Goal: Task Accomplishment & Management: Complete application form

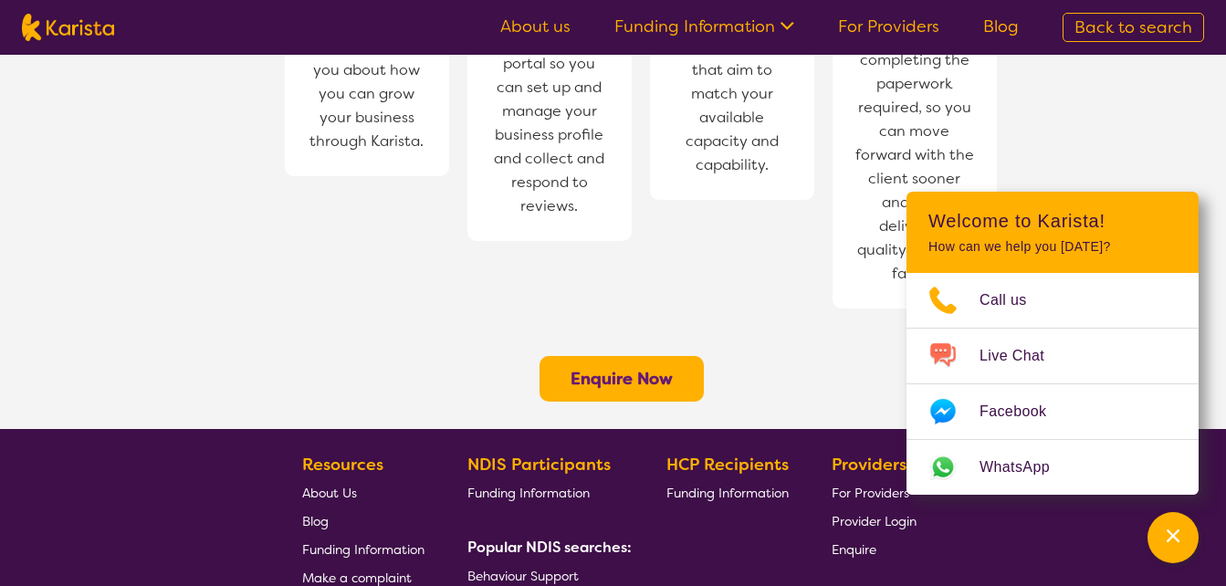
scroll to position [1460, 0]
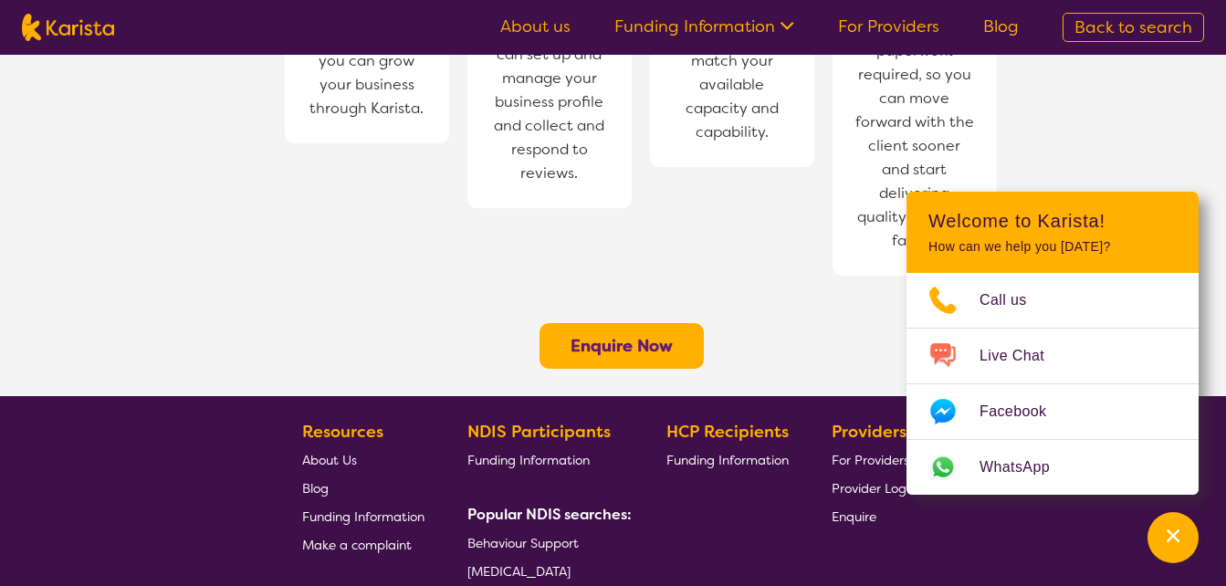
click at [608, 335] on b "Enquire Now" at bounding box center [621, 346] width 102 height 22
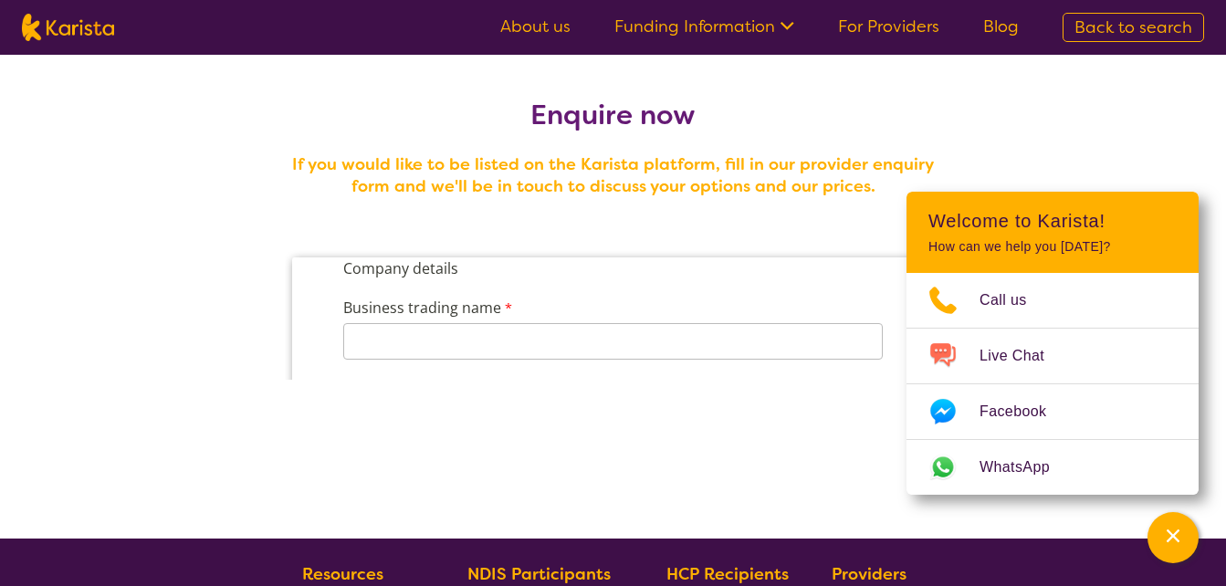
click at [782, 16] on icon at bounding box center [784, 24] width 19 height 19
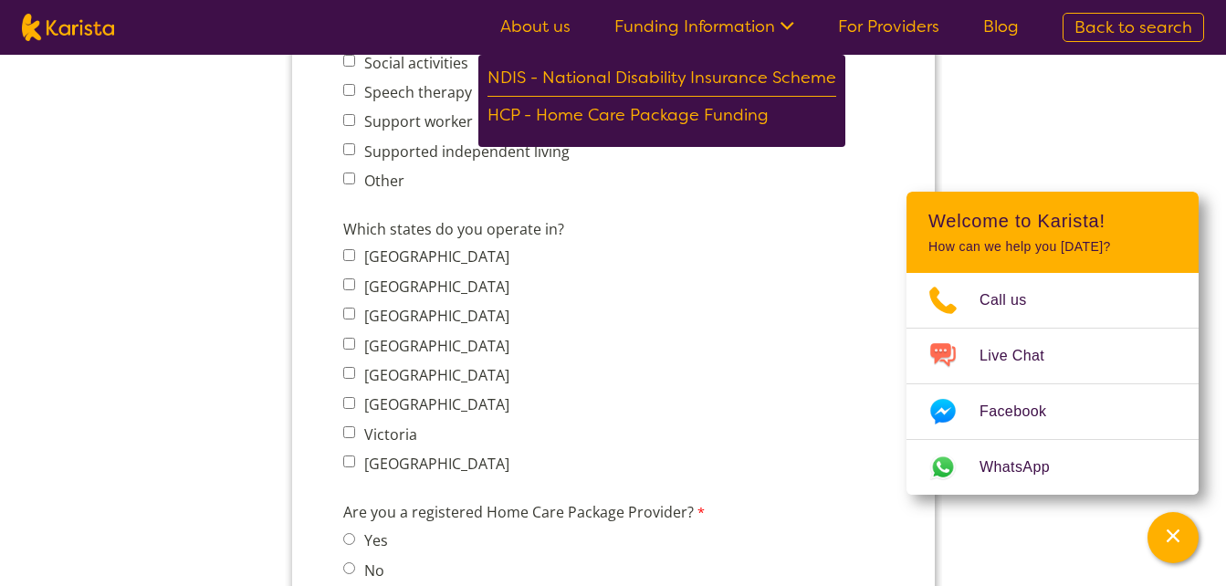
scroll to position [1551, 0]
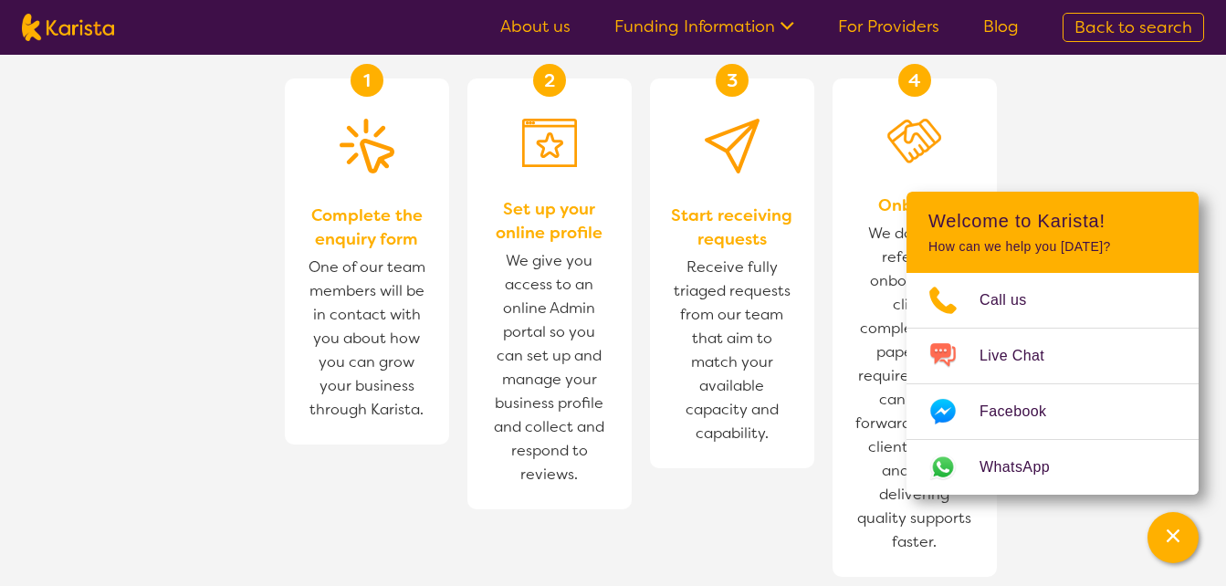
scroll to position [1068, 0]
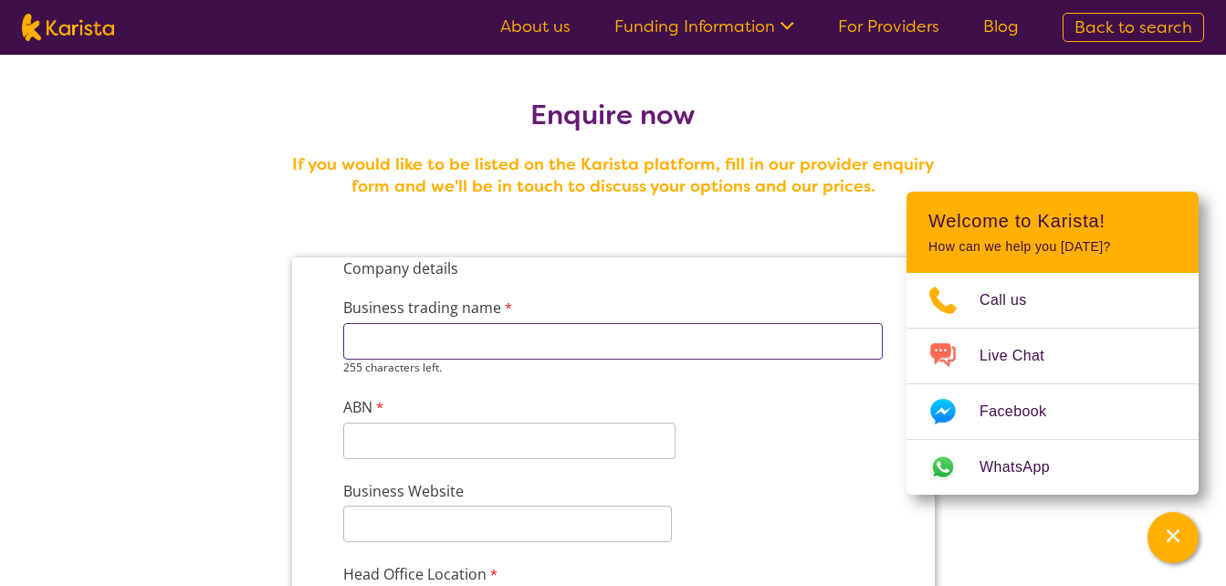
click at [502, 339] on input "Business trading name" at bounding box center [611, 341] width 539 height 37
type input "Number 1 care provider"
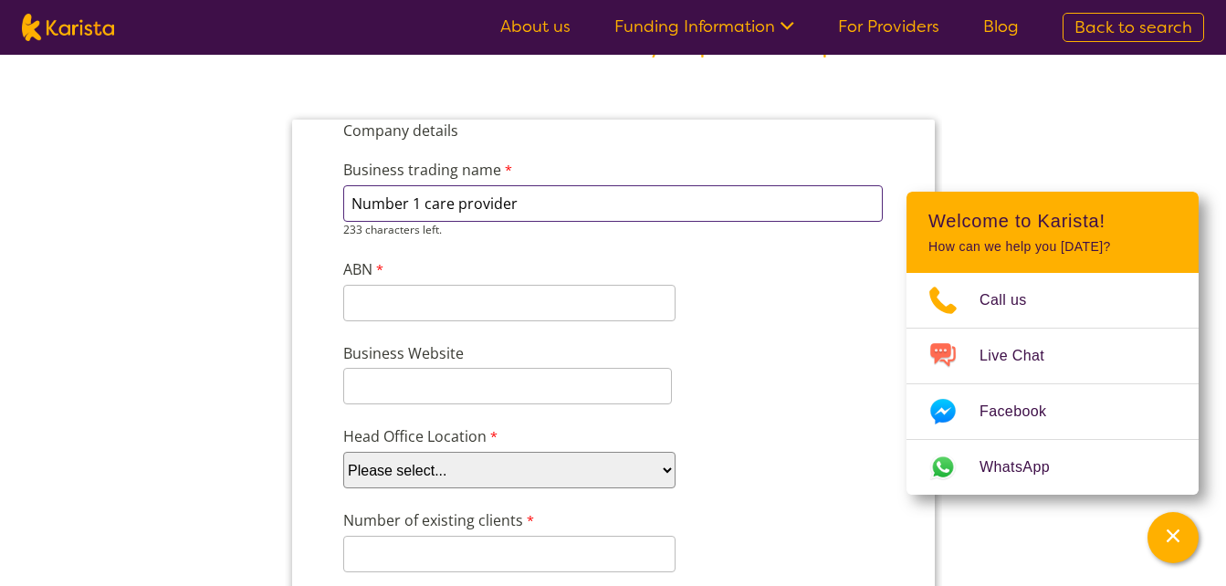
scroll to position [183, 0]
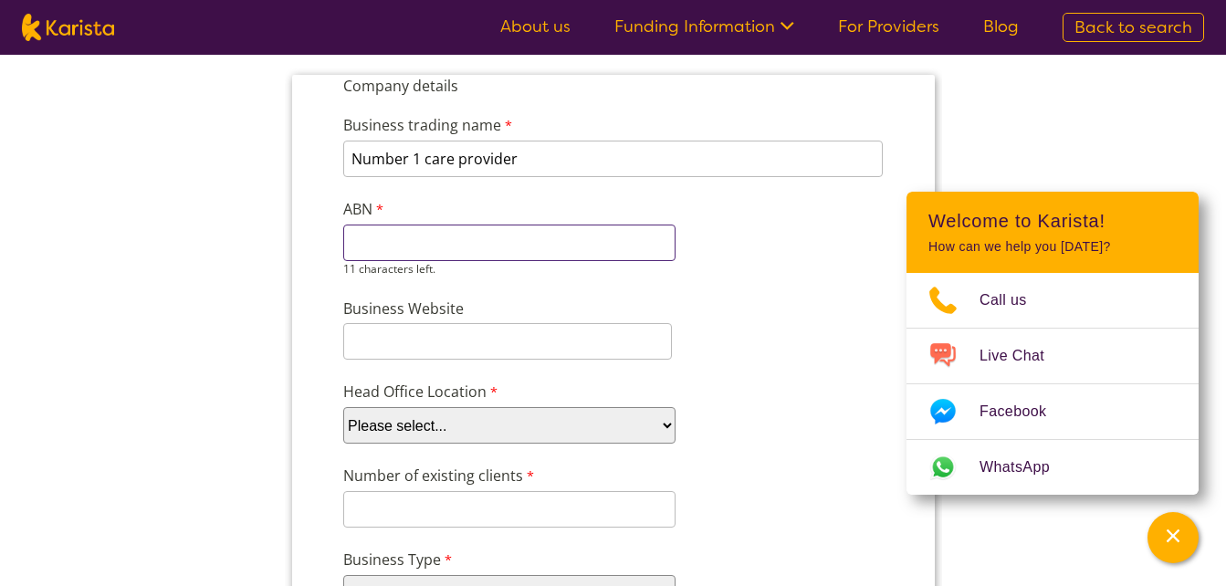
click at [455, 245] on input "ABN" at bounding box center [508, 242] width 332 height 37
paste input "72650207328"
type input "72650207328"
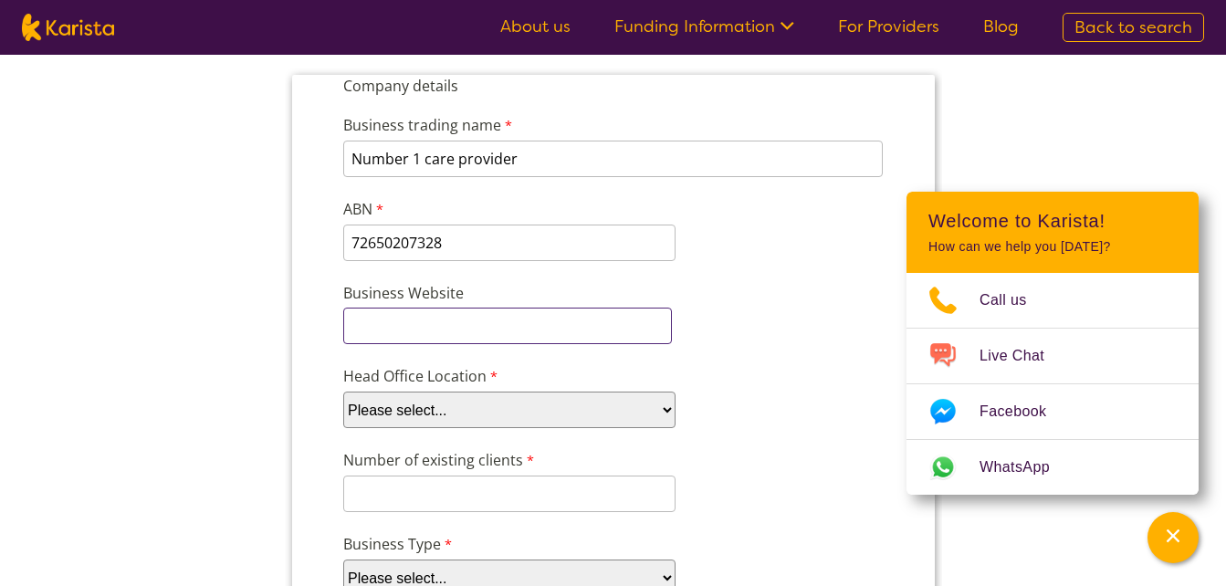
click at [414, 344] on div "Business Website" at bounding box center [612, 312] width 555 height 69
click at [405, 329] on input "Business Website" at bounding box center [506, 326] width 329 height 37
paste input "https://www.1careprovider.com.au/"
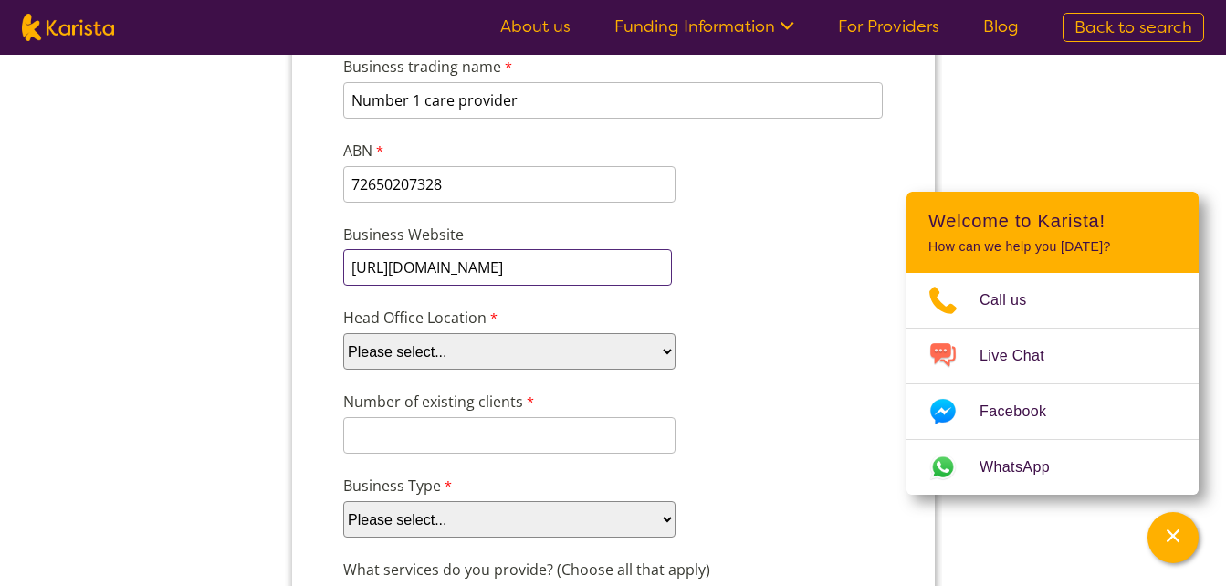
scroll to position [274, 0]
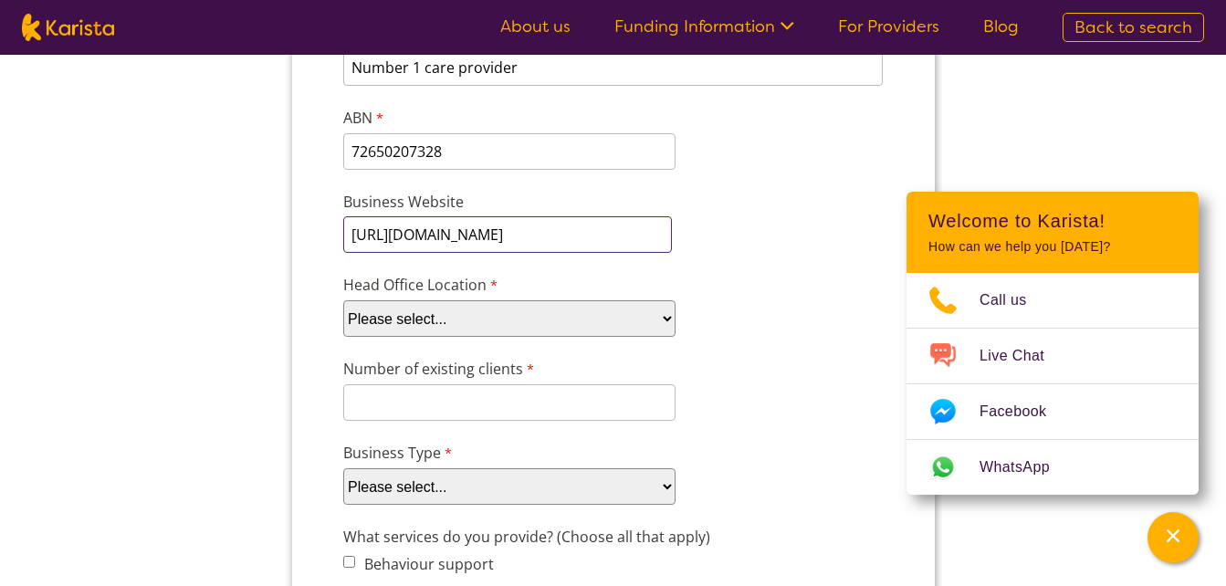
type input "https://www.1careprovider.com.au/"
click at [477, 334] on select "Please select... ACT NSW NT QLD SA TAS VIC WA" at bounding box center [508, 318] width 332 height 37
select select "tfa_100"
click at [342, 331] on select "Please select... ACT NSW NT QLD SA TAS VIC WA" at bounding box center [508, 318] width 332 height 37
click at [398, 402] on input "Number of existing clients" at bounding box center [508, 402] width 332 height 37
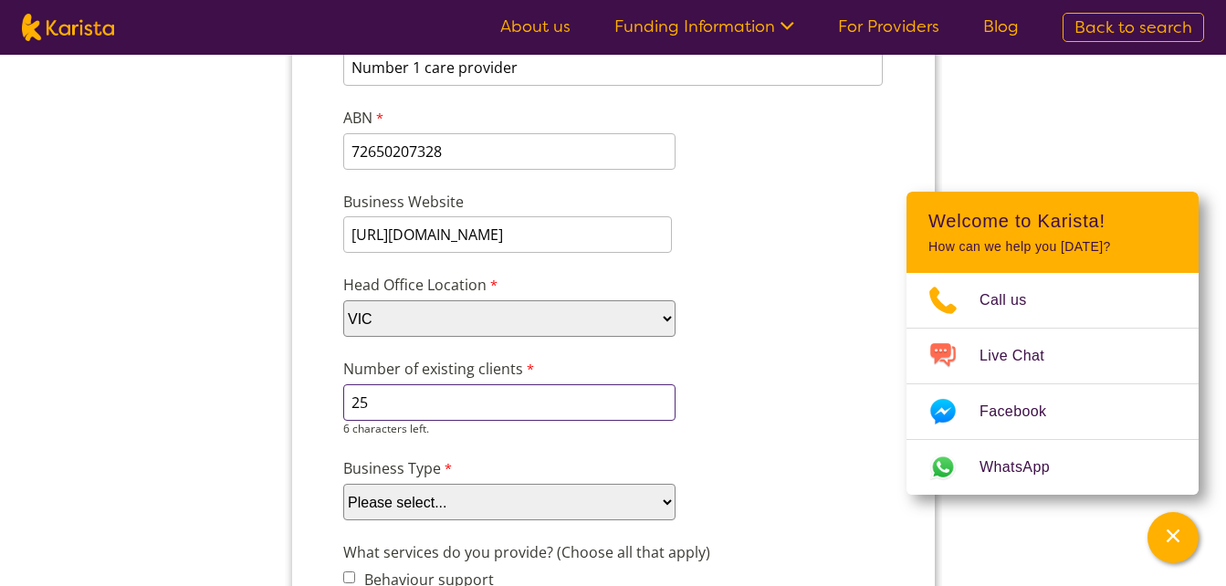
type input "25"
click at [774, 378] on div "Number of existing clients 25 6 characters left." at bounding box center [612, 397] width 555 height 86
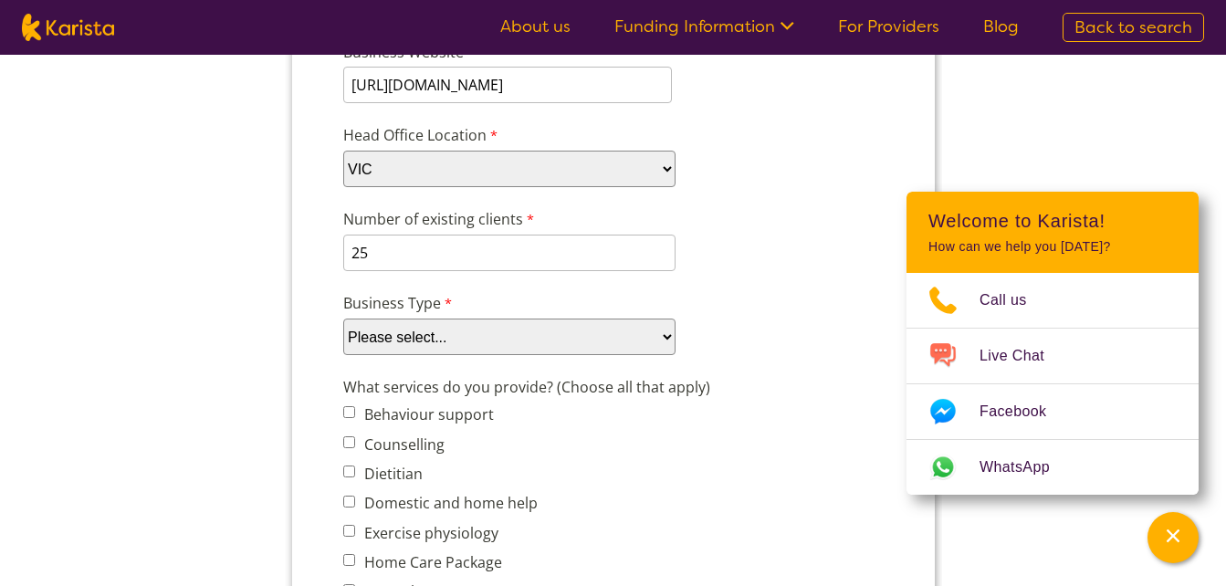
scroll to position [456, 0]
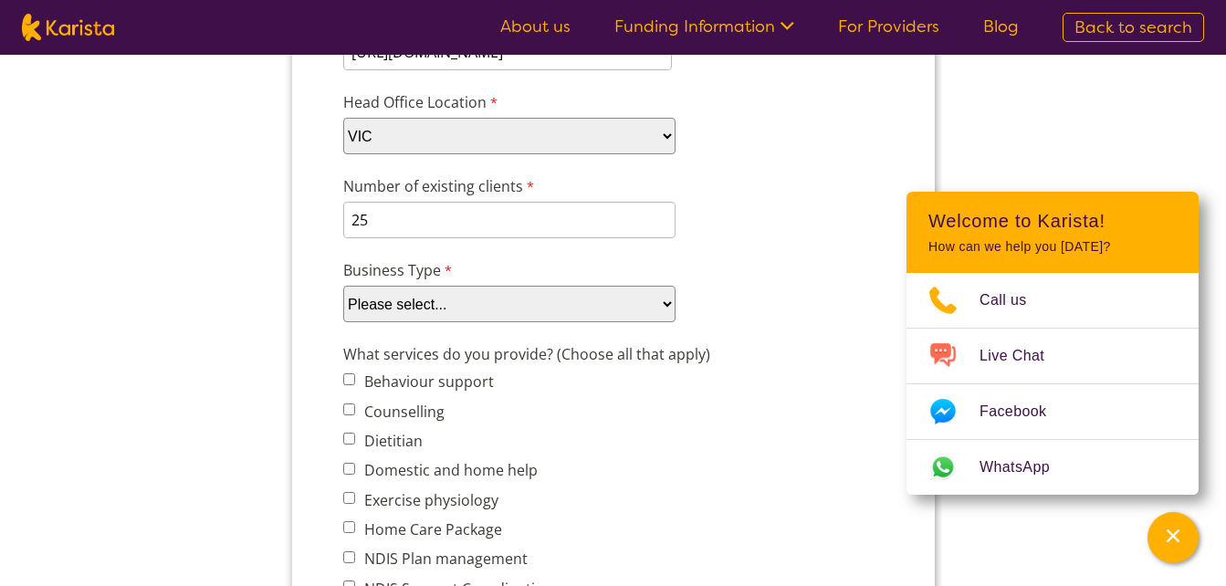
click at [480, 306] on select "Please select... Company Individual/Sole Trader Other (please specify)" at bounding box center [508, 304] width 332 height 37
select select "tfa_87"
click at [342, 322] on select "Please select... Company Individual/Sole Trader Other (please specify)" at bounding box center [508, 304] width 332 height 37
click at [469, 305] on select "Please select... Company Individual/Sole Trader Other (please specify)" at bounding box center [508, 304] width 332 height 37
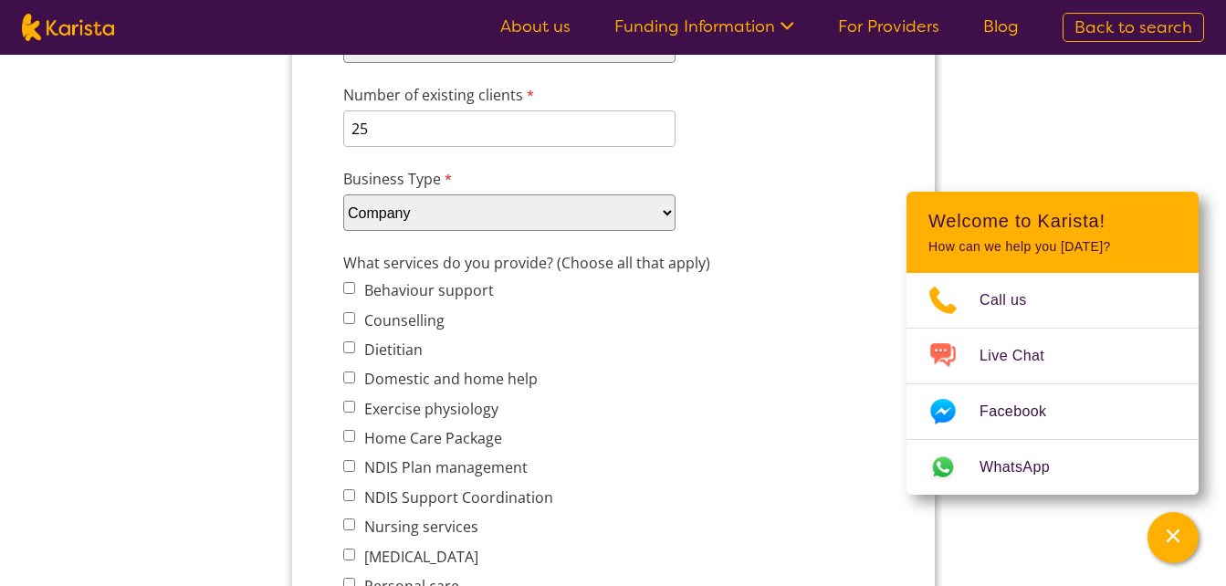
scroll to position [639, 0]
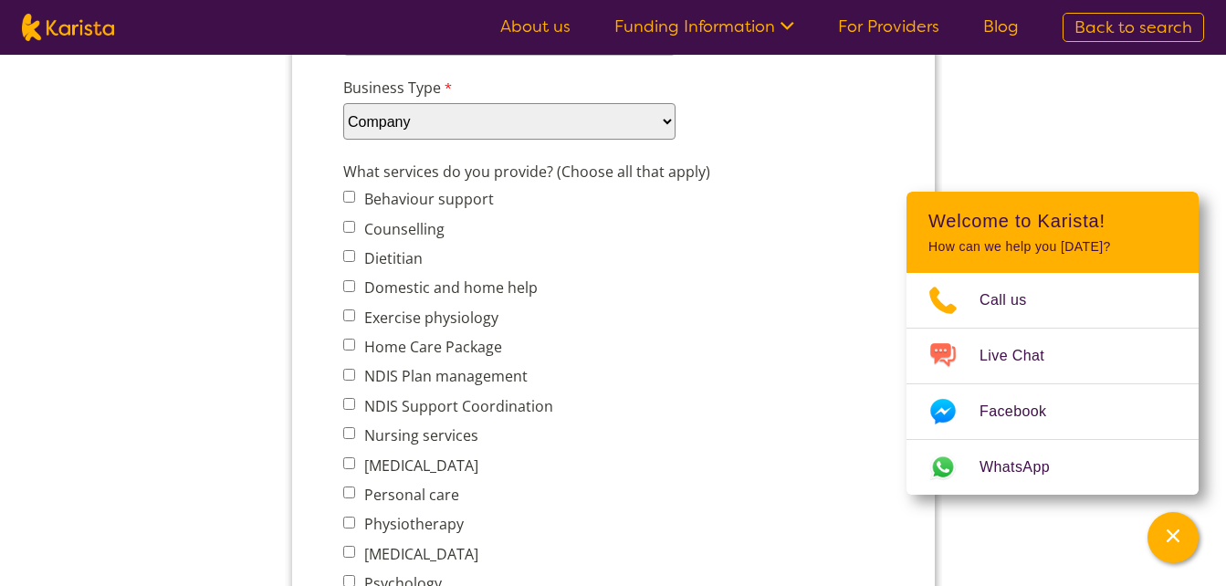
click at [351, 289] on input "Domestic and home help" at bounding box center [348, 286] width 12 height 12
checkbox input "true"
click at [350, 341] on input "Home Care Package" at bounding box center [348, 345] width 12 height 12
checkbox input "true"
click at [344, 402] on input "NDIS Support Coordination" at bounding box center [348, 404] width 12 height 12
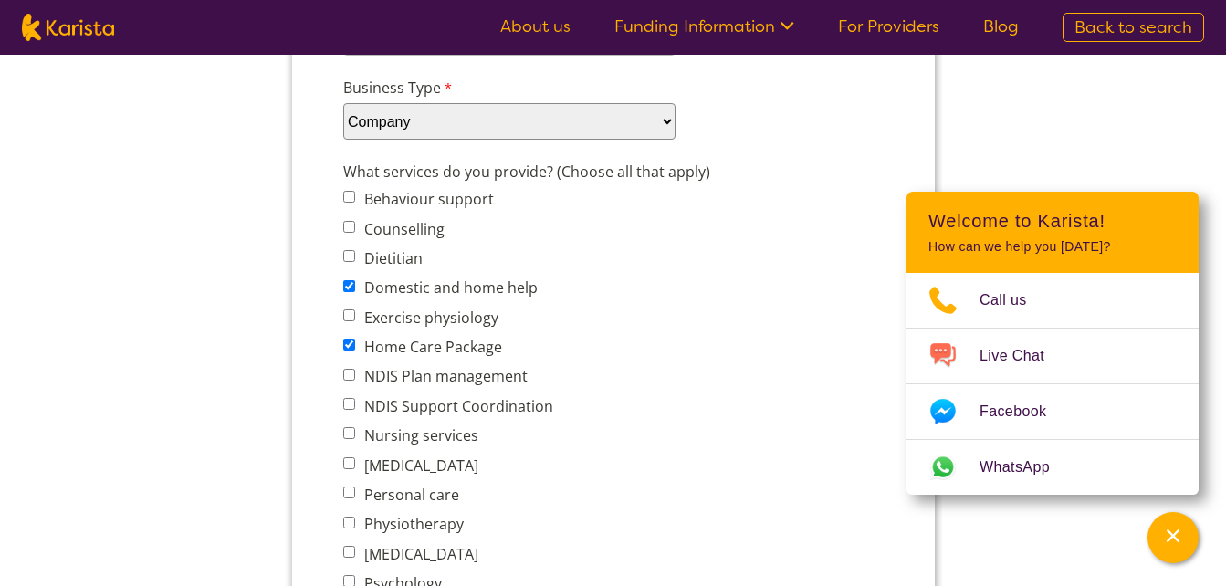
checkbox input "true"
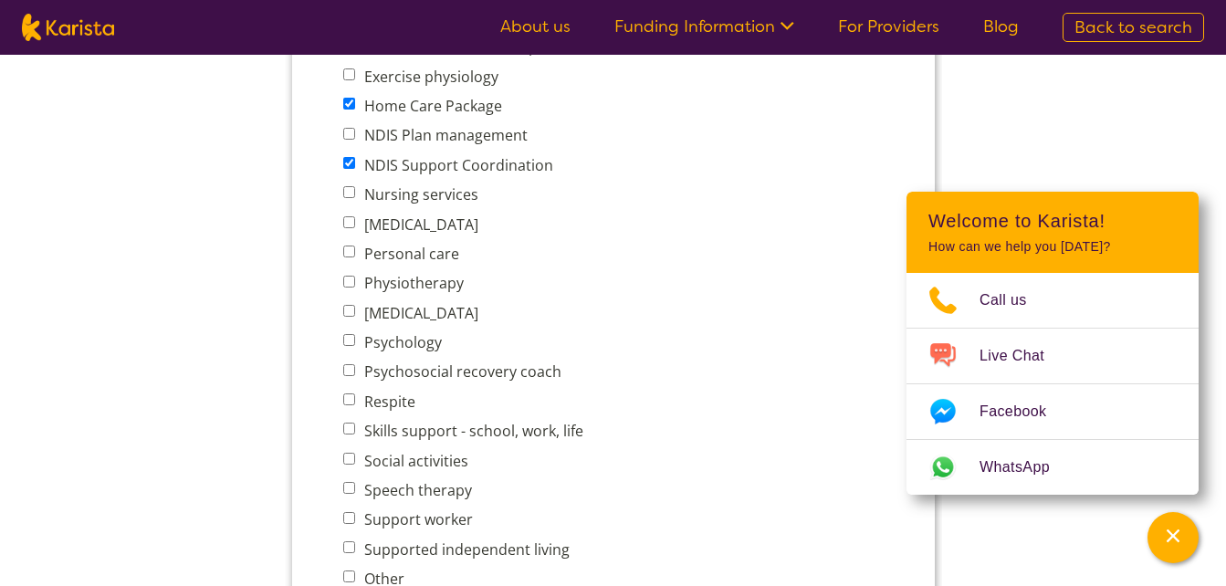
scroll to position [913, 0]
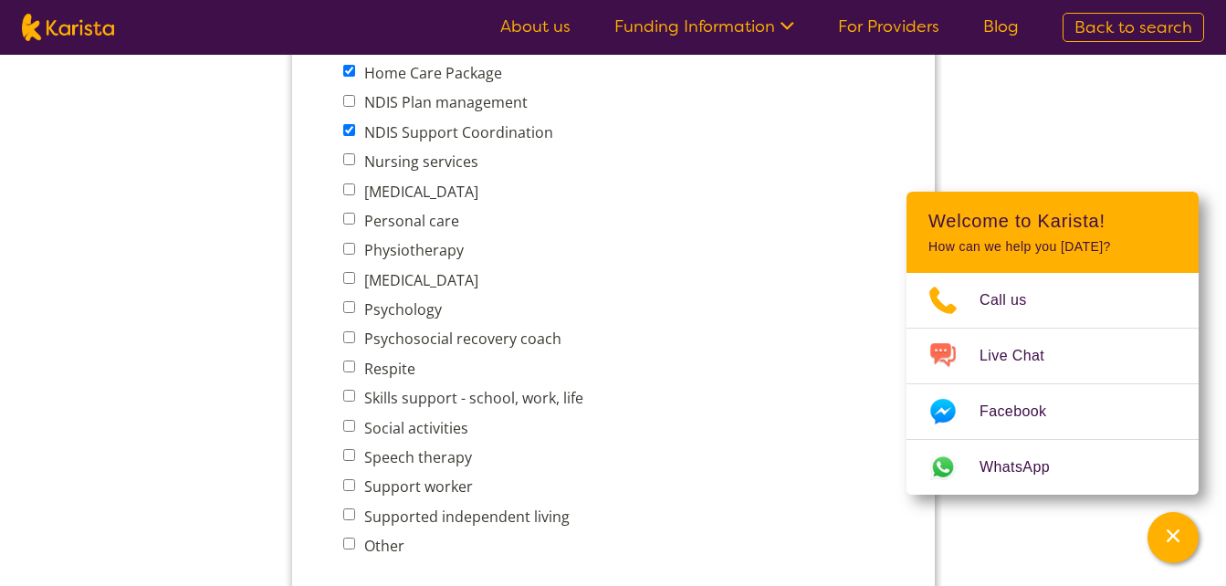
click at [344, 370] on input "Respite" at bounding box center [348, 366] width 12 height 12
checkbox input "true"
click at [350, 431] on input "Social activities" at bounding box center [348, 426] width 12 height 12
click at [348, 428] on input "Social activities" at bounding box center [348, 426] width 12 height 12
checkbox input "false"
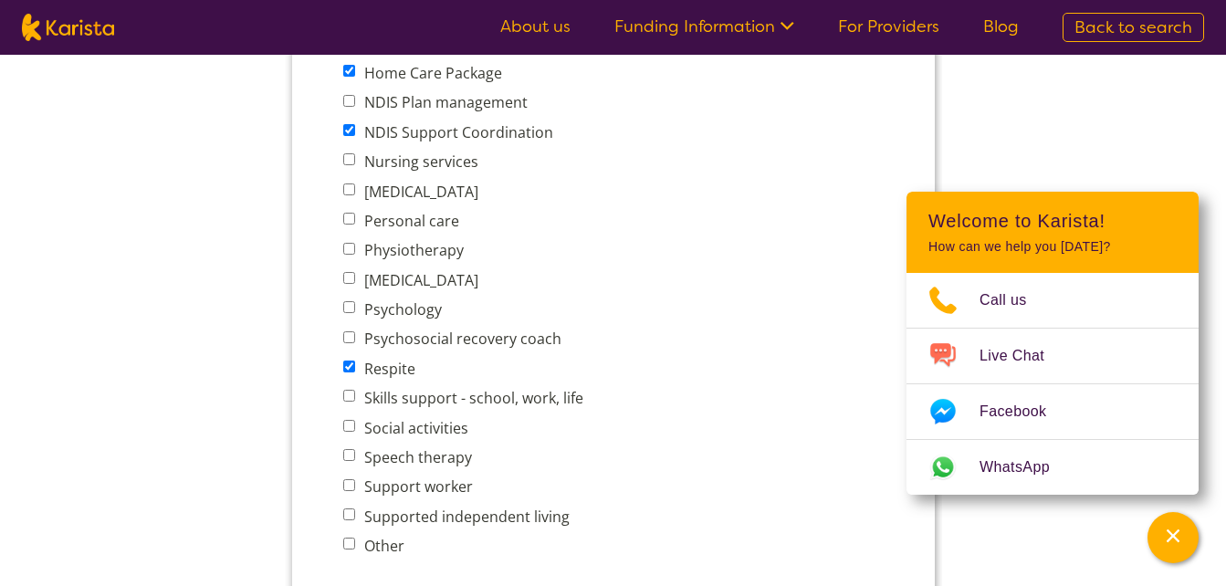
click at [351, 482] on input "Support worker" at bounding box center [348, 485] width 12 height 12
checkbox input "true"
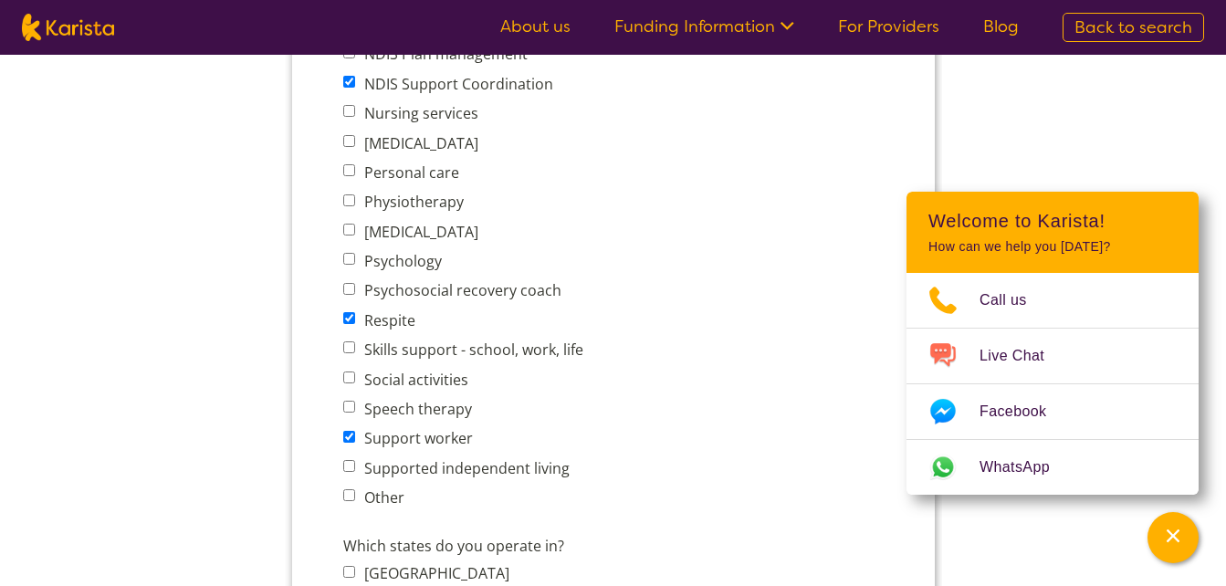
scroll to position [1004, 0]
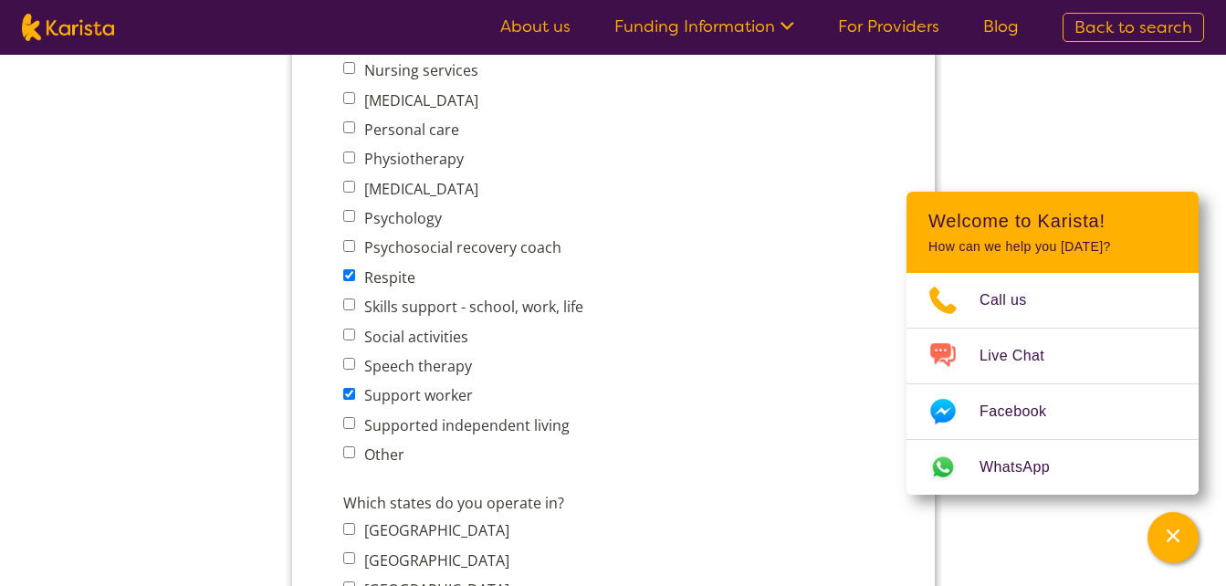
click at [350, 424] on input "Supported independent living" at bounding box center [348, 423] width 12 height 12
checkbox input "true"
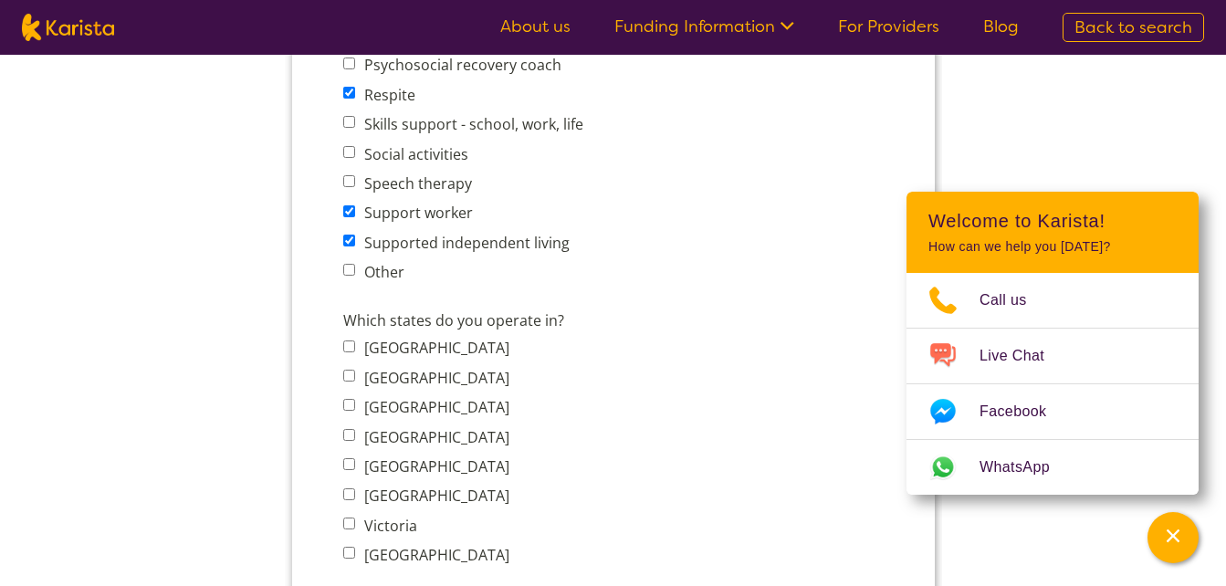
scroll to position [1278, 0]
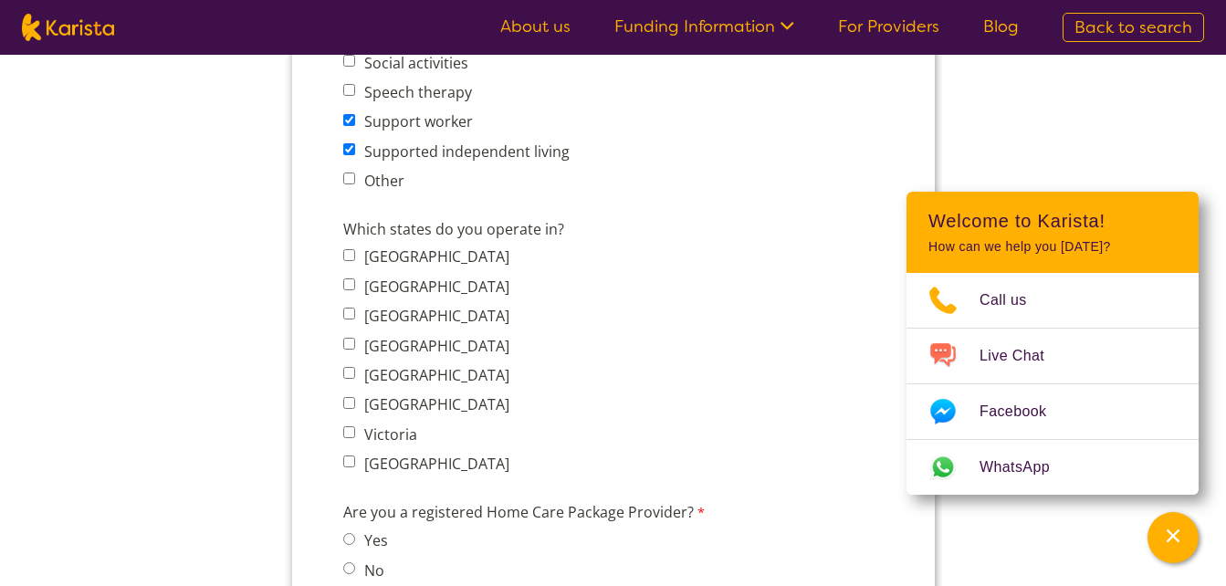
click at [351, 256] on input "Australian Capital Territory" at bounding box center [348, 255] width 12 height 12
checkbox input "true"
click at [349, 280] on input "New South Wales" at bounding box center [348, 284] width 12 height 12
checkbox input "true"
click at [349, 318] on input "Northern Territory" at bounding box center [348, 314] width 12 height 12
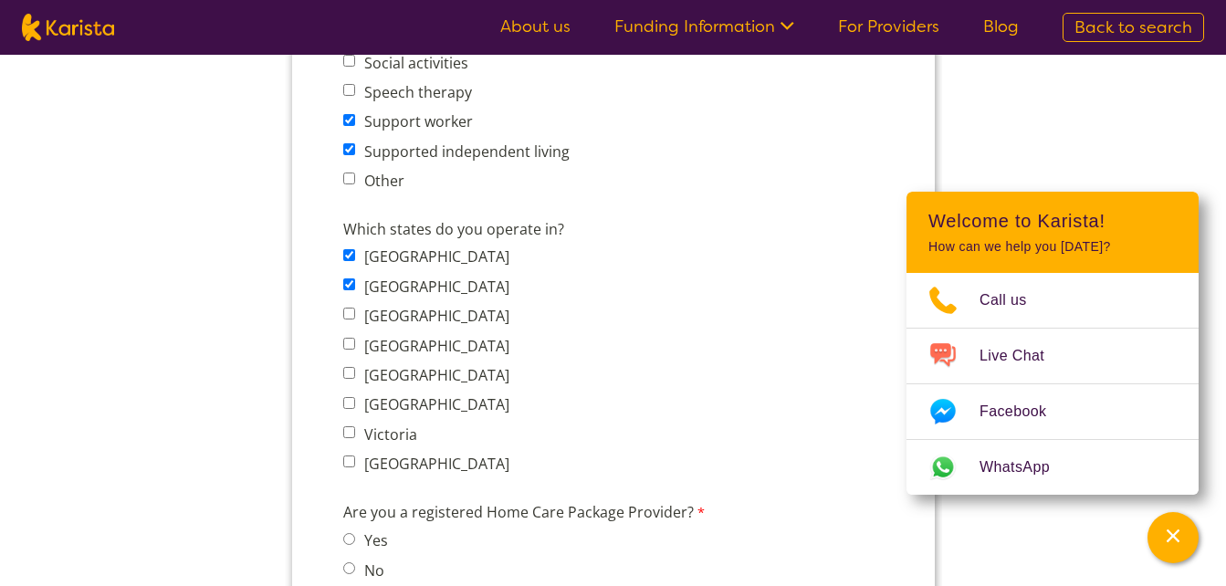
checkbox input "true"
click at [349, 353] on span "Queensland" at bounding box center [430, 345] width 177 height 26
click at [349, 374] on input "South Australia" at bounding box center [348, 373] width 12 height 12
checkbox input "true"
click at [350, 343] on input "Queensland" at bounding box center [348, 344] width 12 height 12
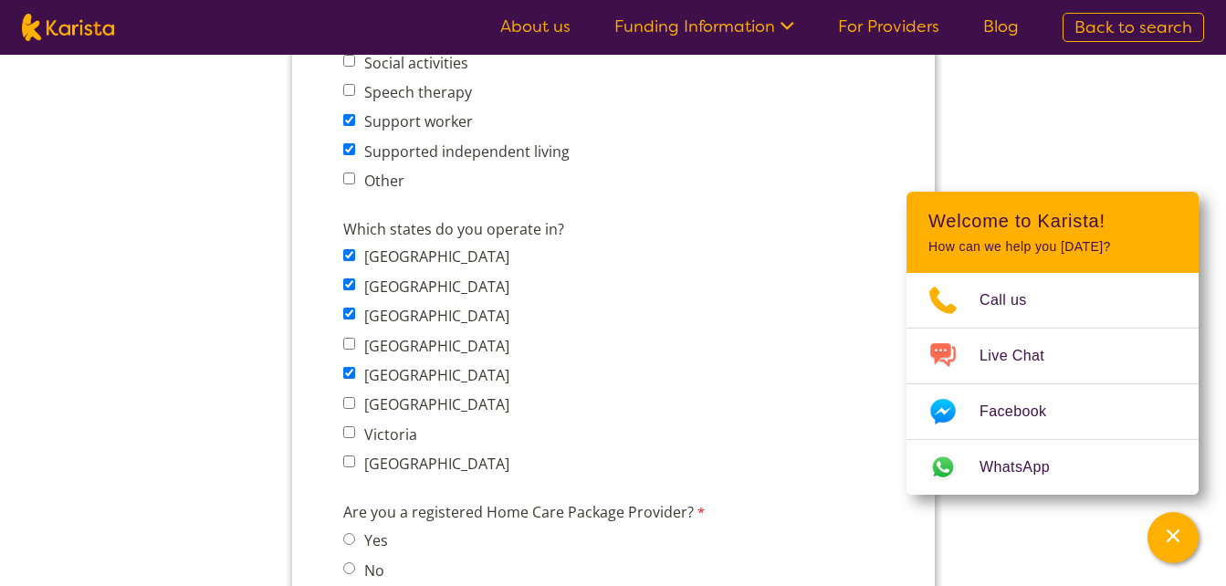
checkbox input "true"
click at [351, 402] on input "Tasmania" at bounding box center [348, 403] width 12 height 12
checkbox input "true"
click at [349, 433] on input "Victoria" at bounding box center [348, 432] width 12 height 12
checkbox input "true"
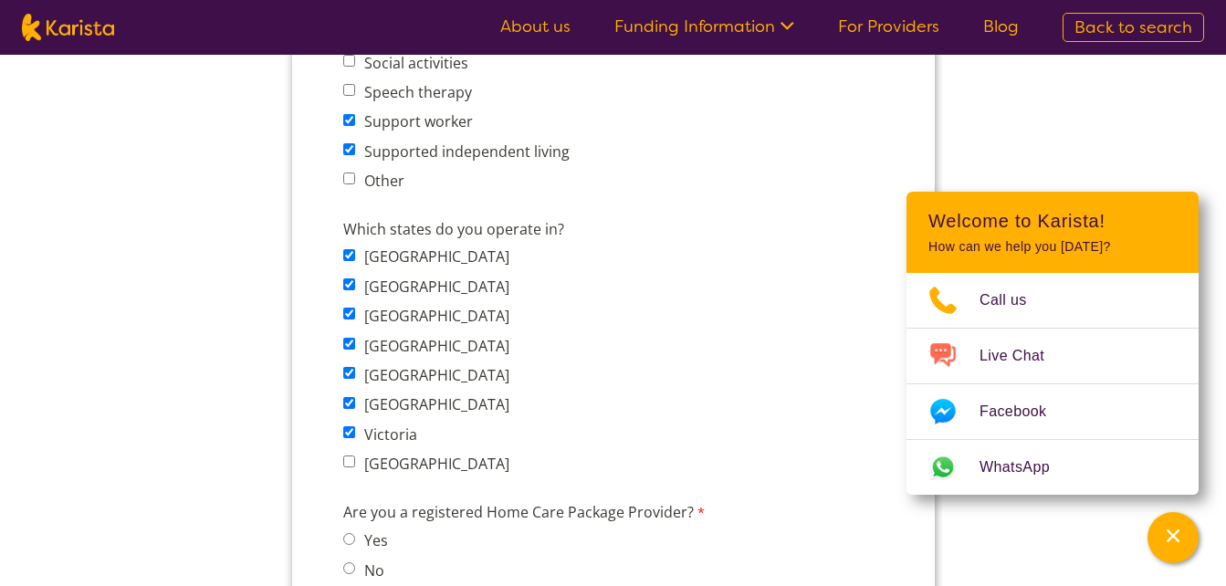
click at [349, 461] on input "Western Australia" at bounding box center [348, 461] width 12 height 12
checkbox input "true"
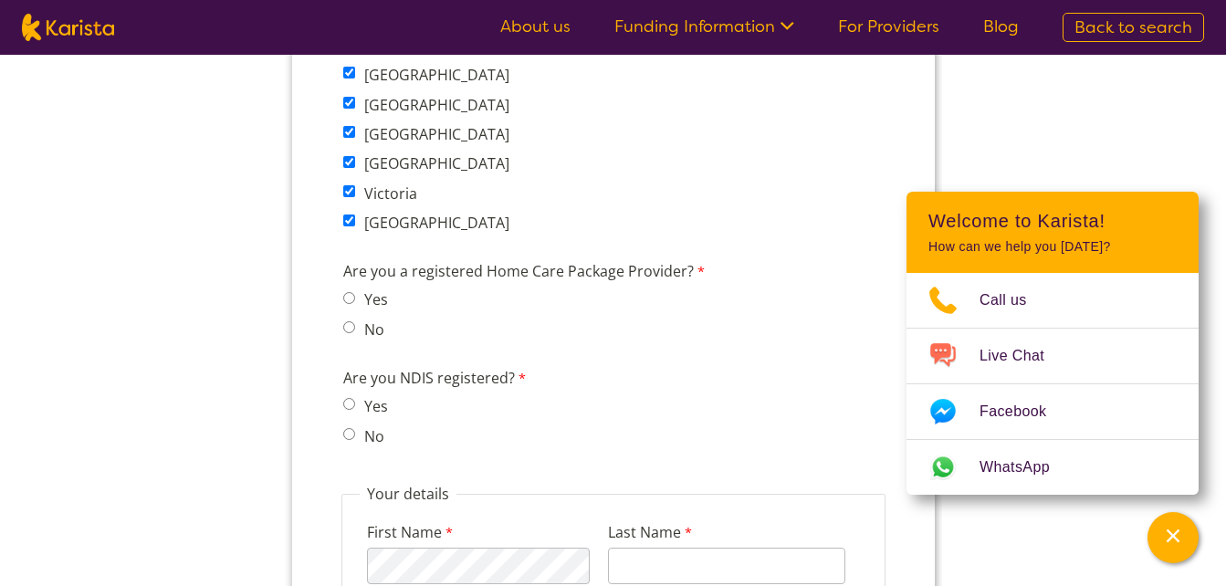
scroll to position [1551, 0]
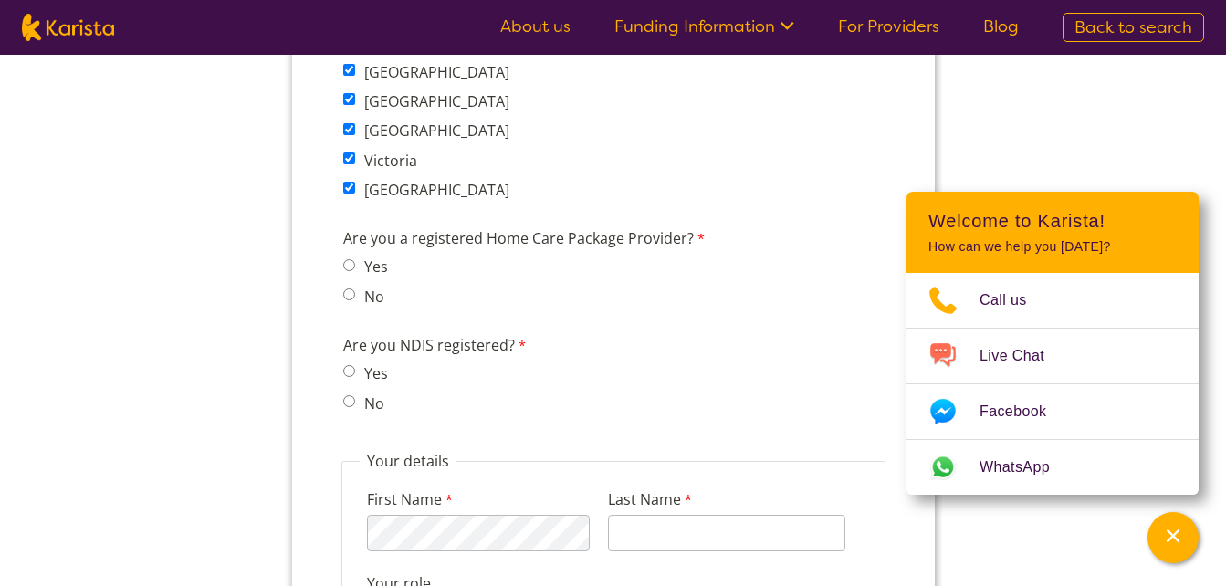
click at [347, 297] on input "No" at bounding box center [348, 294] width 12 height 12
radio input "true"
click at [346, 374] on input "Yes" at bounding box center [348, 371] width 12 height 12
radio input "true"
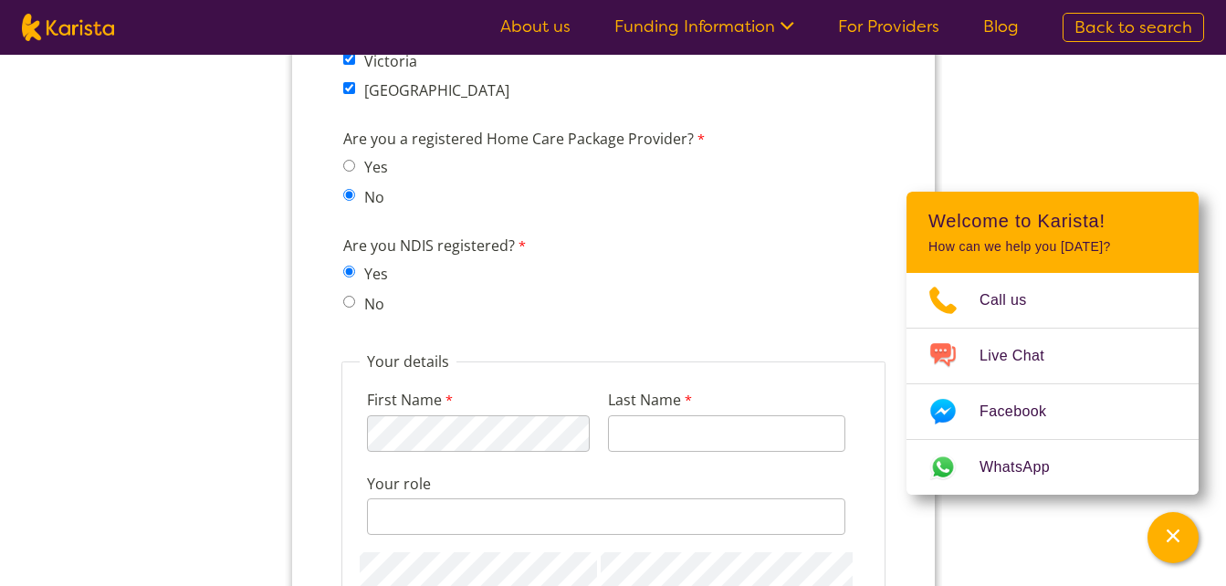
scroll to position [1734, 0]
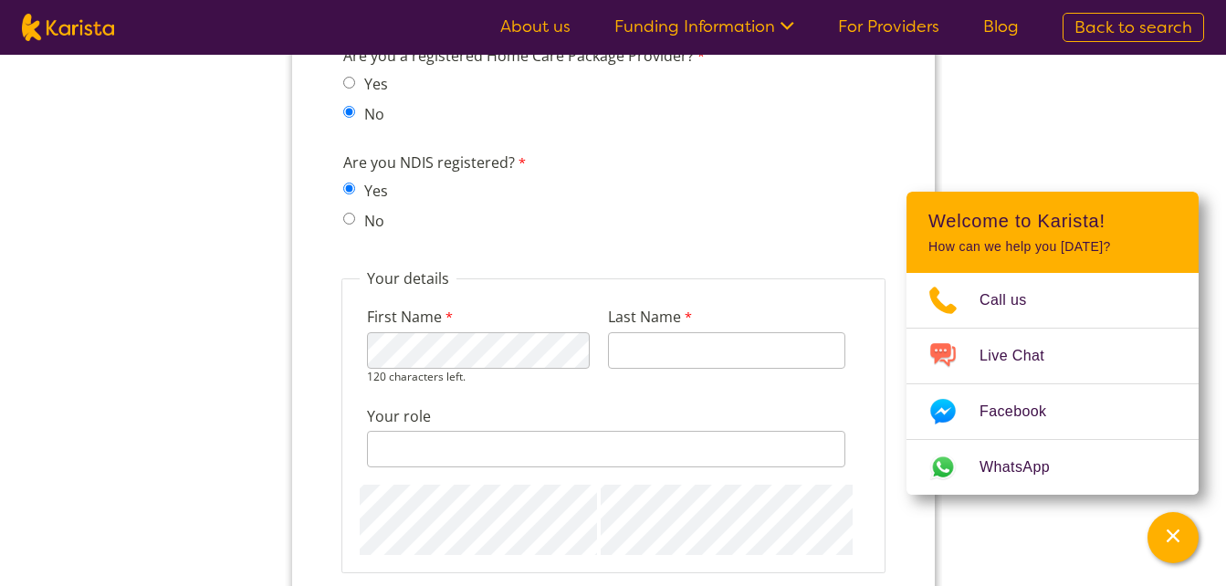
type input "Ibrahim"
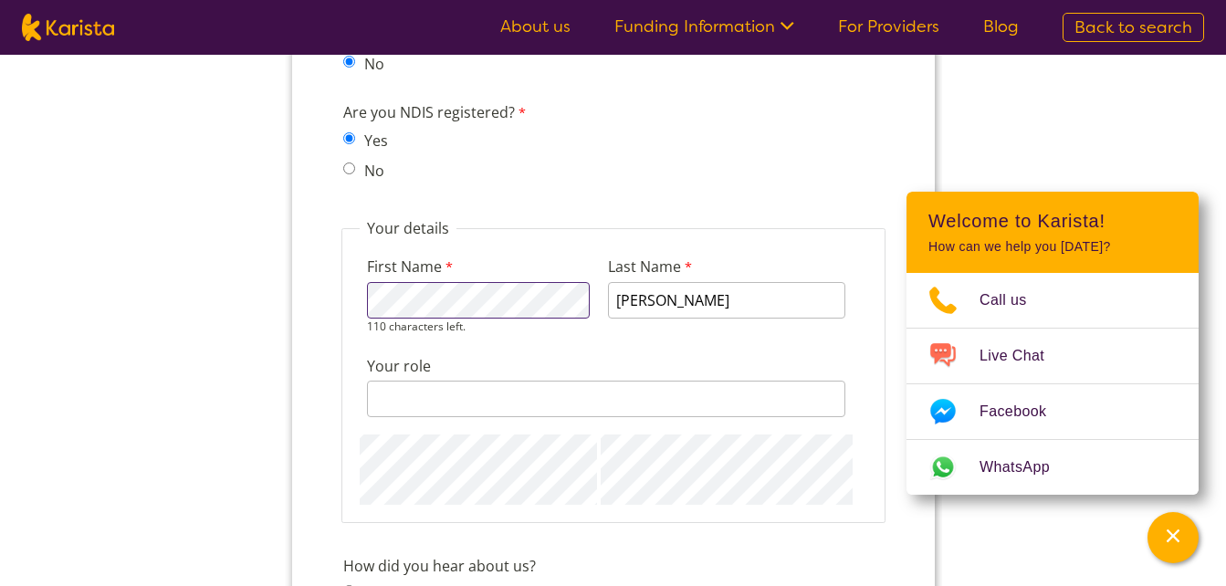
scroll to position [1825, 0]
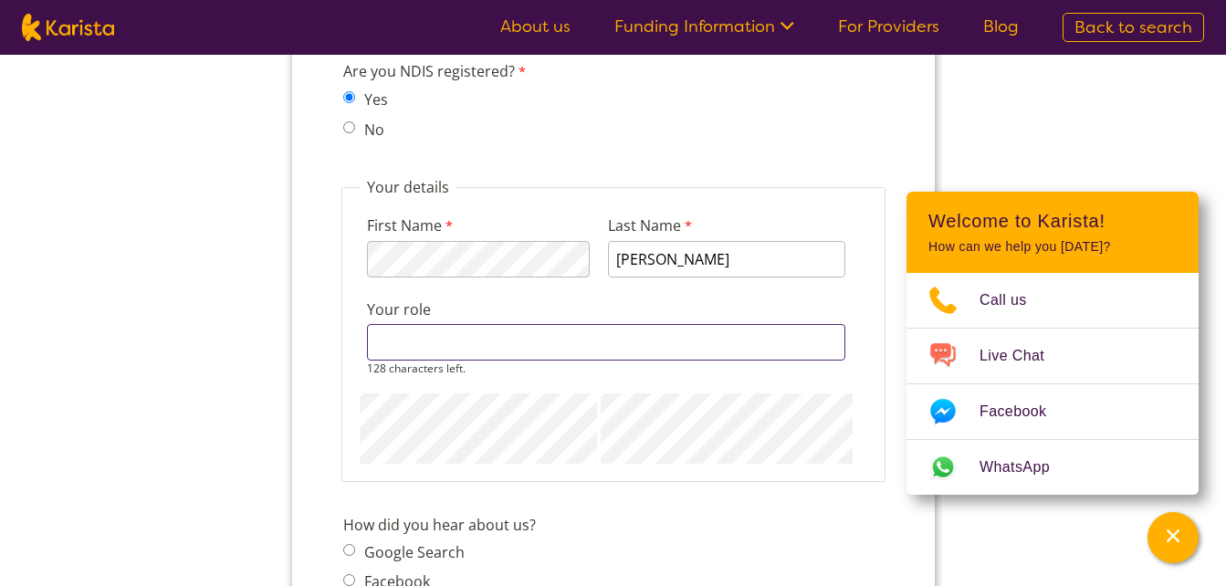
click at [402, 365] on div "128 characters left." at bounding box center [605, 350] width 478 height 52
type input "d"
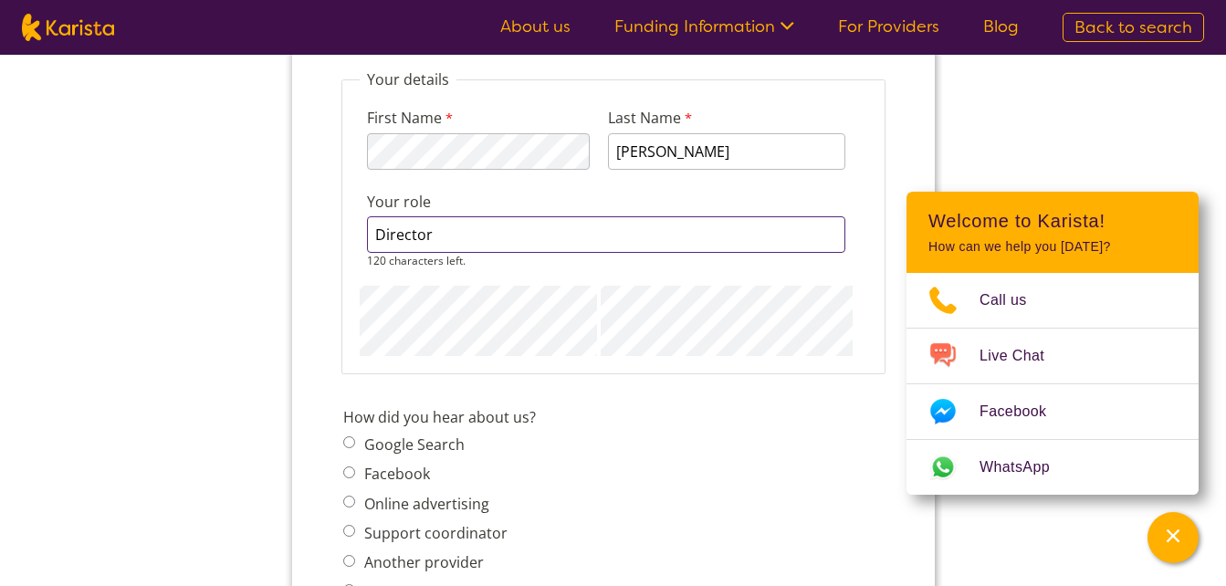
scroll to position [2008, 0]
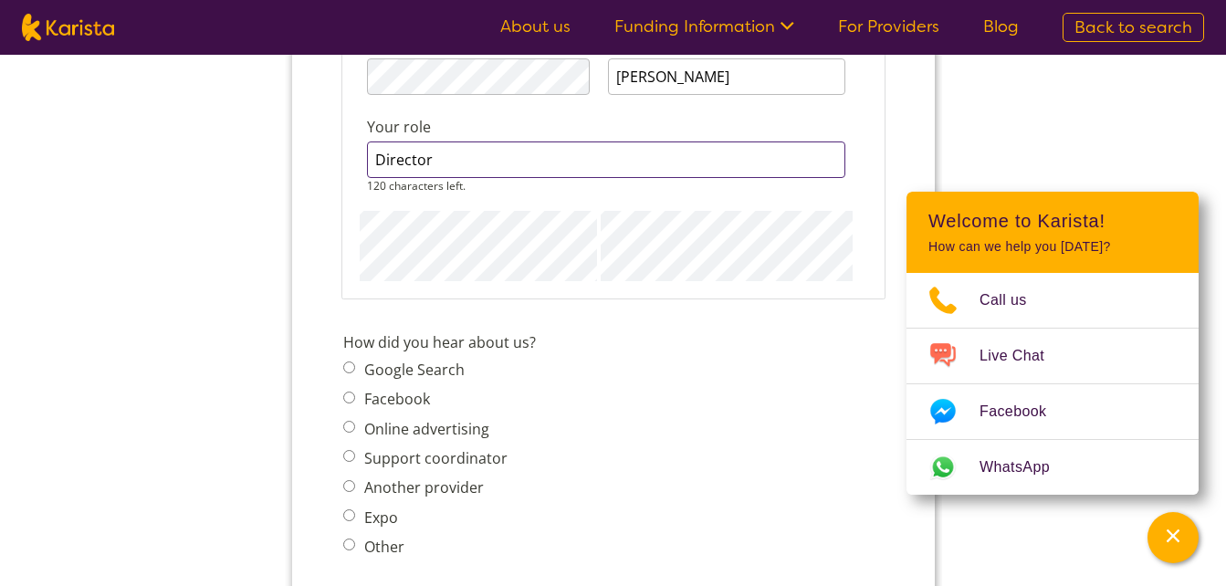
type input "Director"
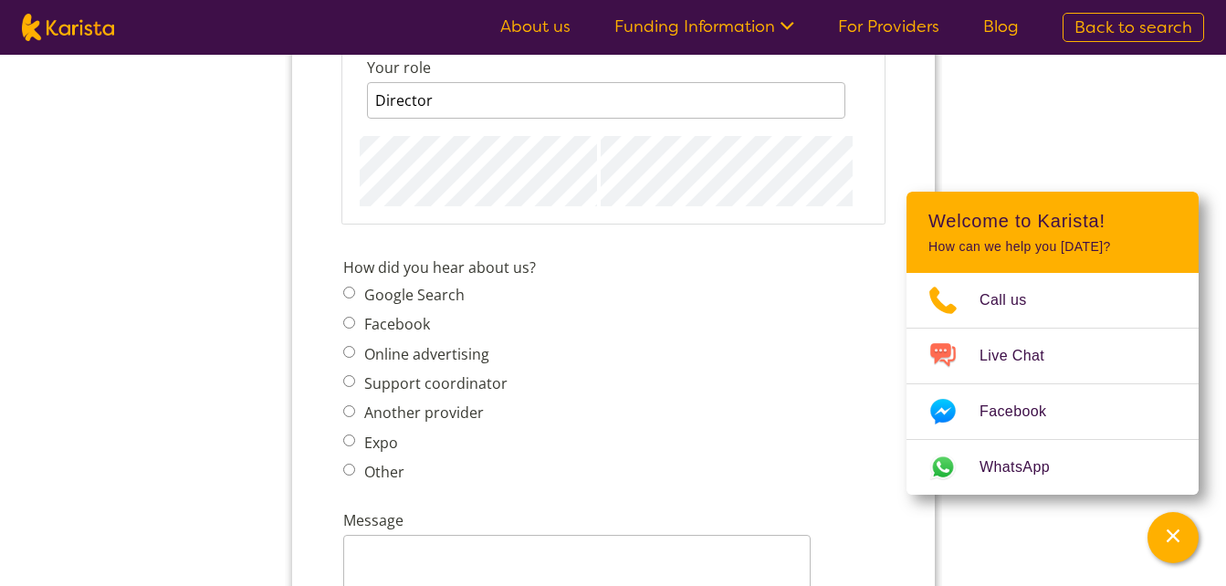
scroll to position [2099, 0]
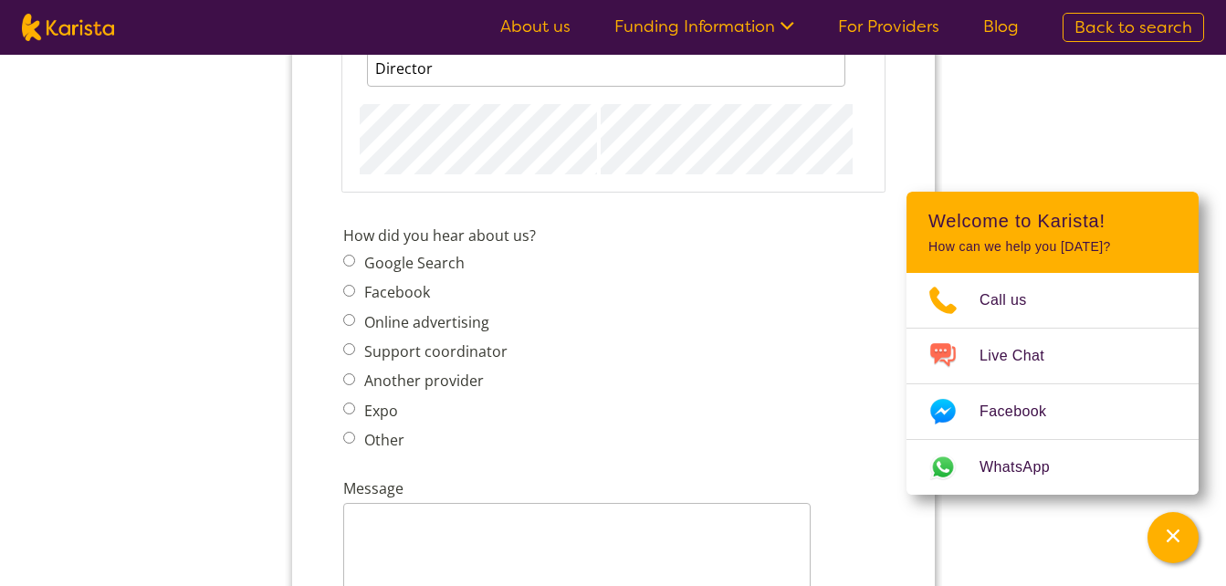
click at [347, 441] on input "Other" at bounding box center [348, 438] width 12 height 12
radio input "true"
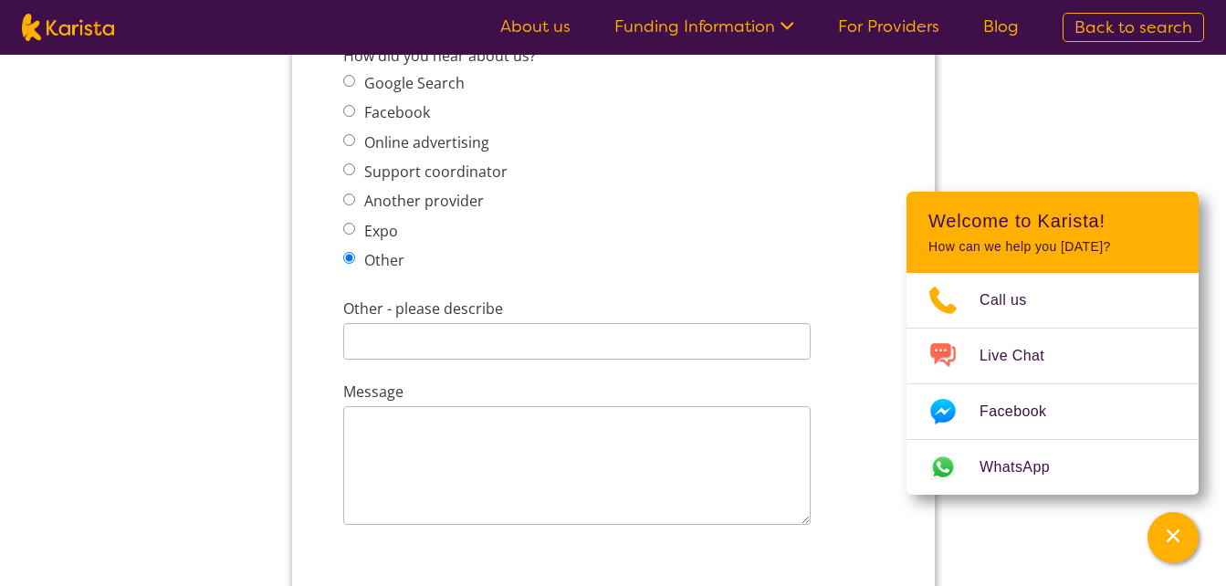
scroll to position [2281, 0]
click at [482, 332] on input "Other - please describe" at bounding box center [575, 338] width 467 height 37
type input "W"
click at [538, 258] on div "How did you hear about us? Google Search Facebook Online advertising Support co…" at bounding box center [612, 158] width 555 height 240
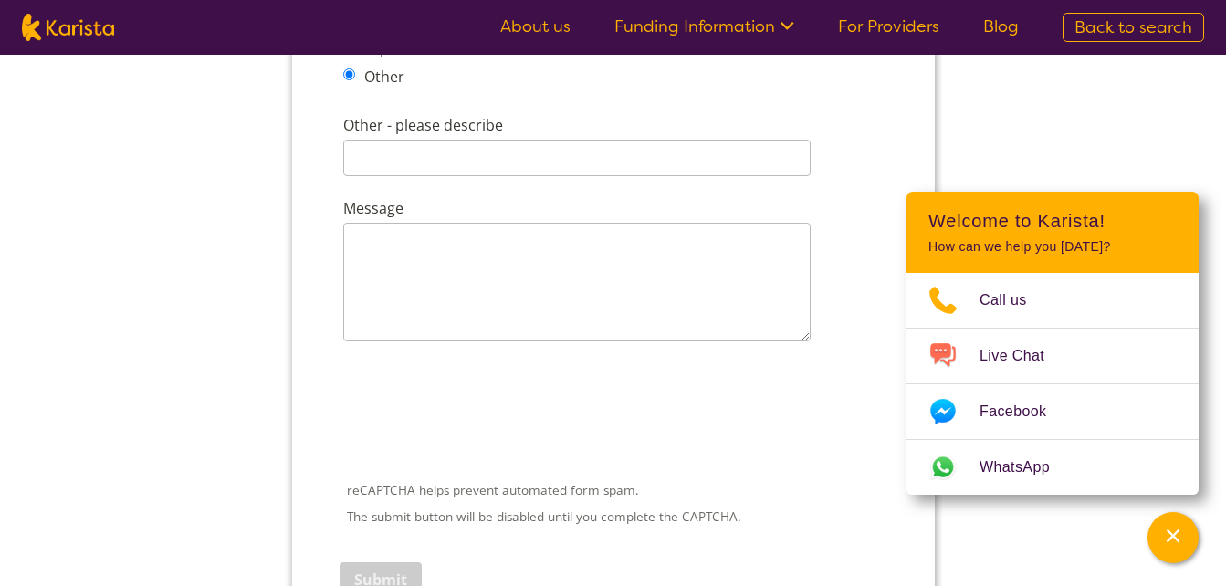
scroll to position [2464, 0]
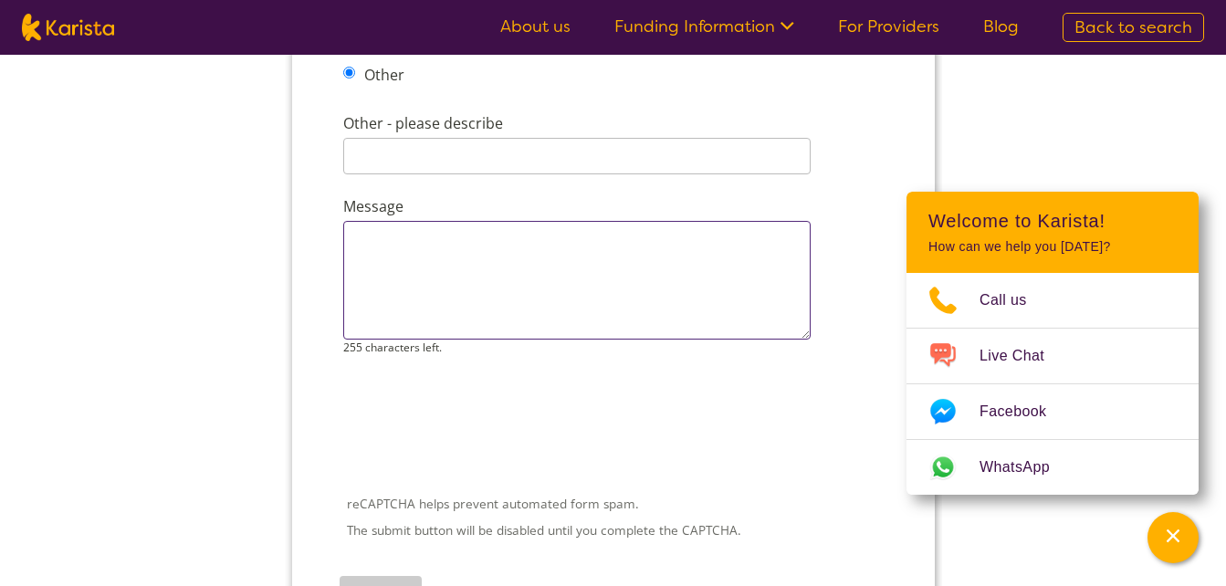
click at [559, 266] on textarea "Message" at bounding box center [575, 280] width 467 height 119
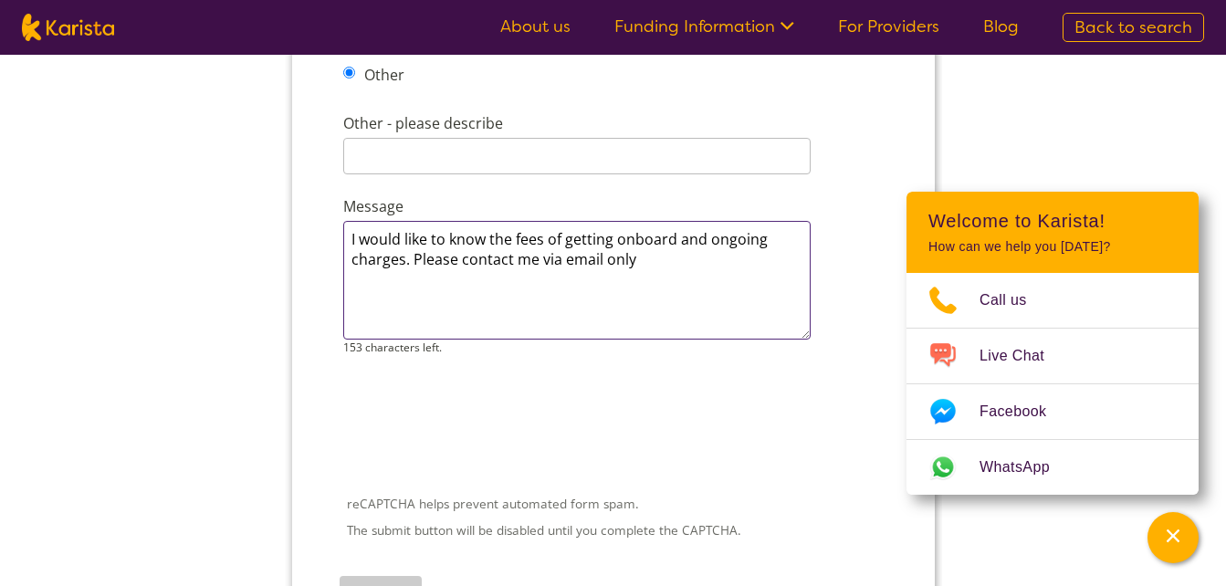
type textarea "I would like to know the fees of getting onboard and ongoing charges. Please co…"
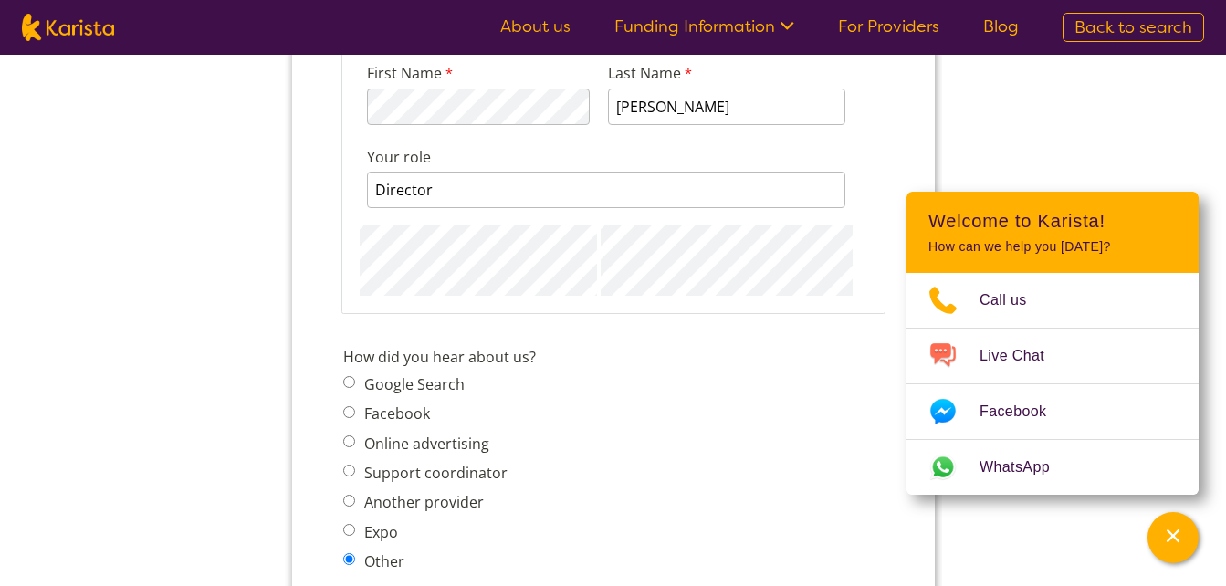
scroll to position [1906, 0]
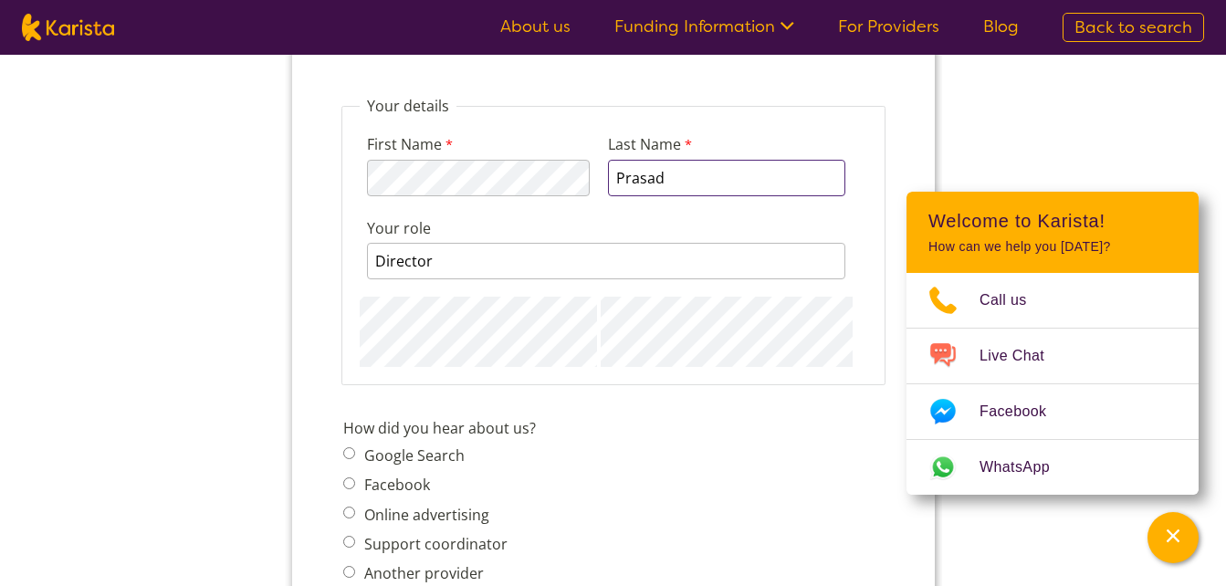
type input "Prasad"
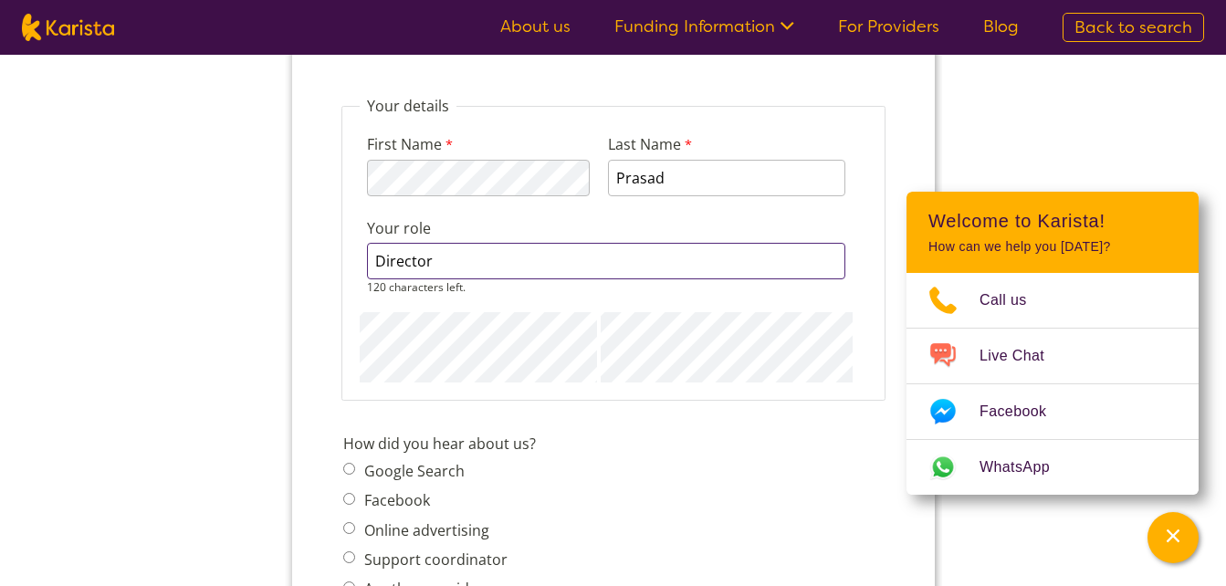
drag, startPoint x: 465, startPoint y: 261, endPoint x: 329, endPoint y: 240, distance: 138.5
type input "Accounts admin"
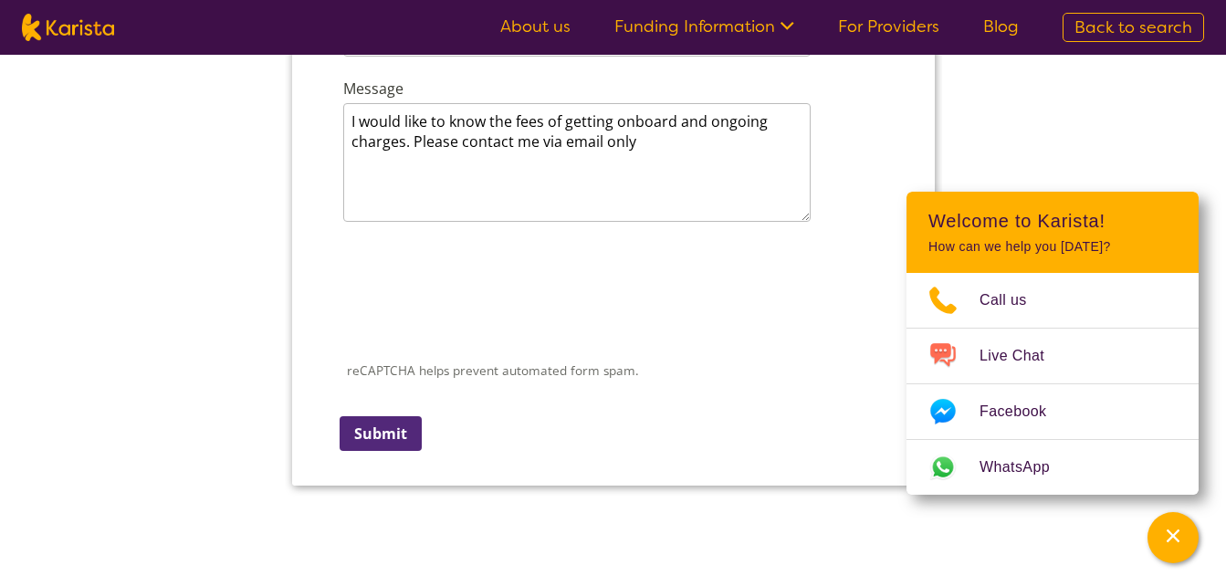
scroll to position [2636, 0]
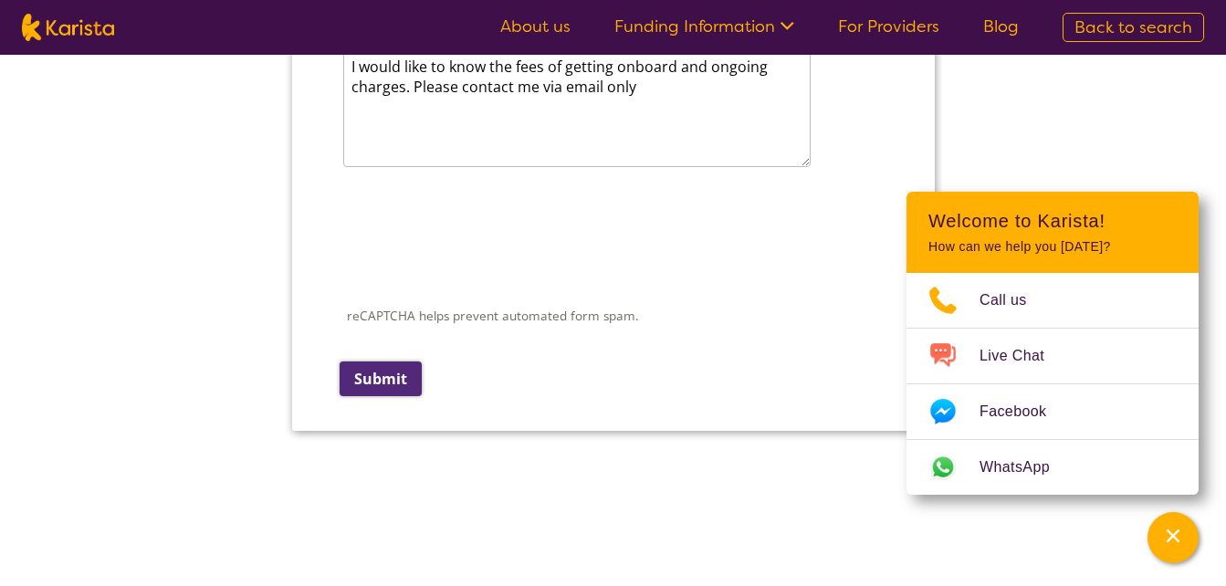
click at [385, 380] on input "Submit" at bounding box center [380, 378] width 82 height 35
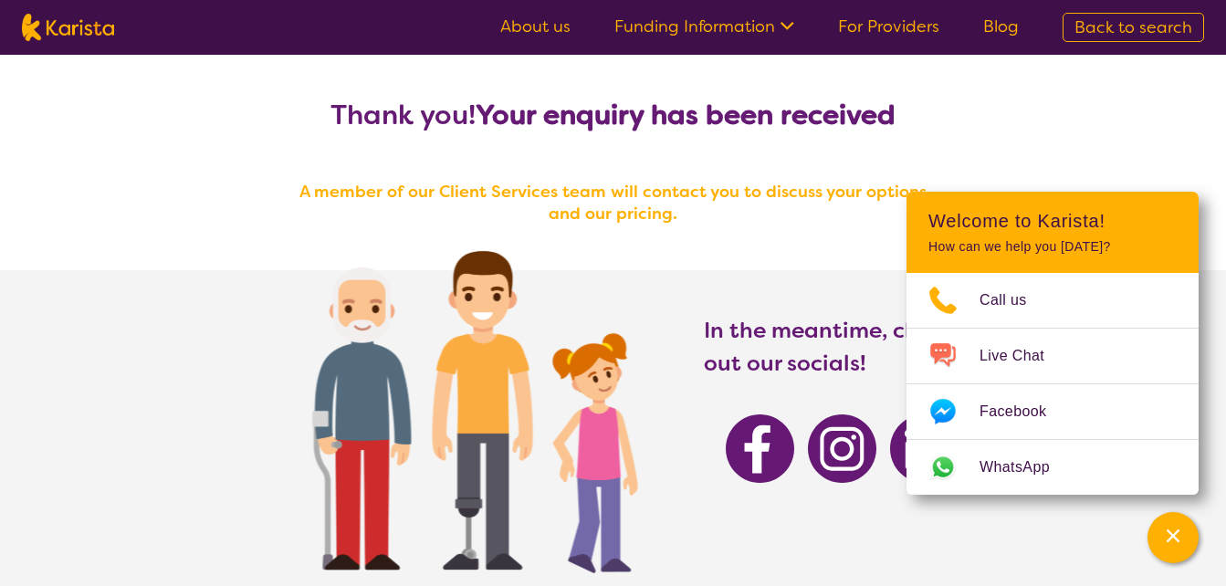
click at [789, 26] on icon at bounding box center [784, 24] width 19 height 19
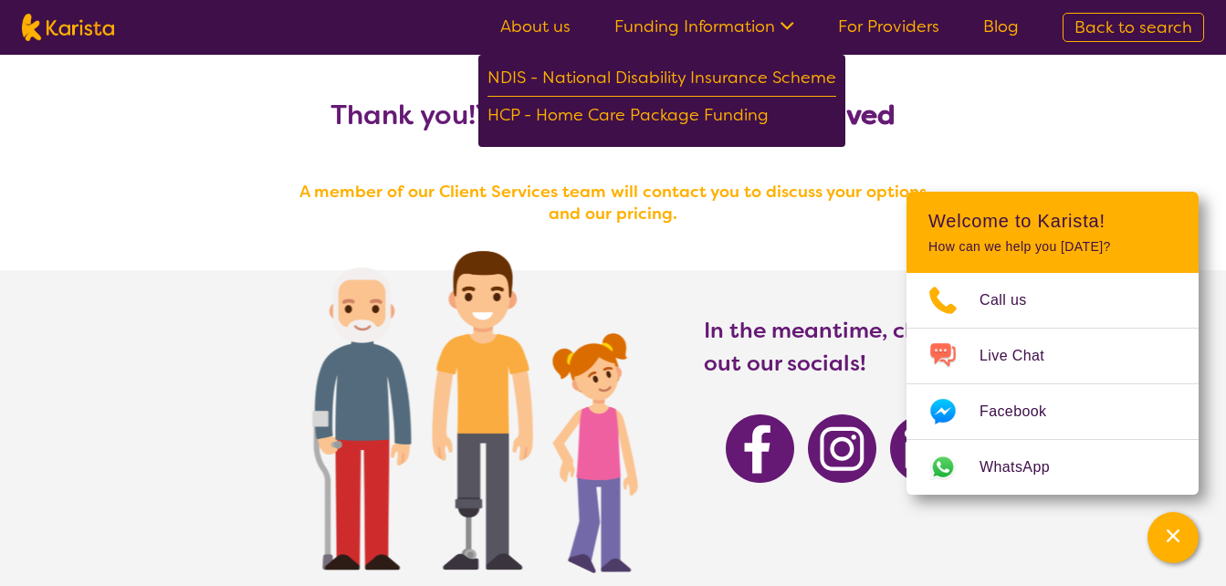
click at [899, 25] on link "For Providers" at bounding box center [888, 27] width 101 height 22
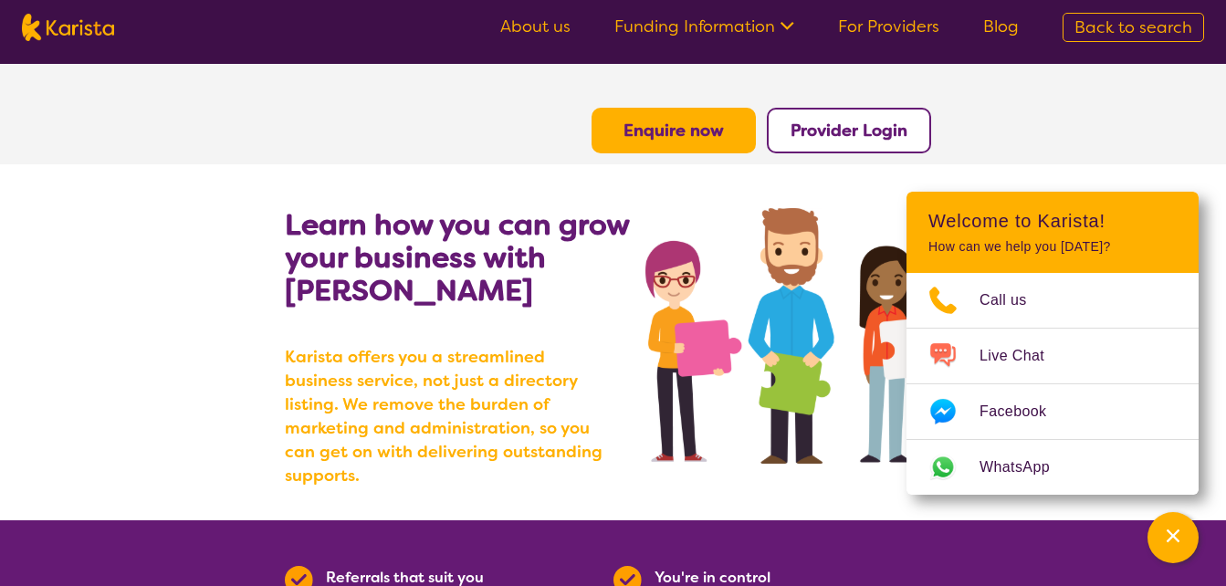
click at [799, 130] on b "Provider Login" at bounding box center [848, 131] width 117 height 22
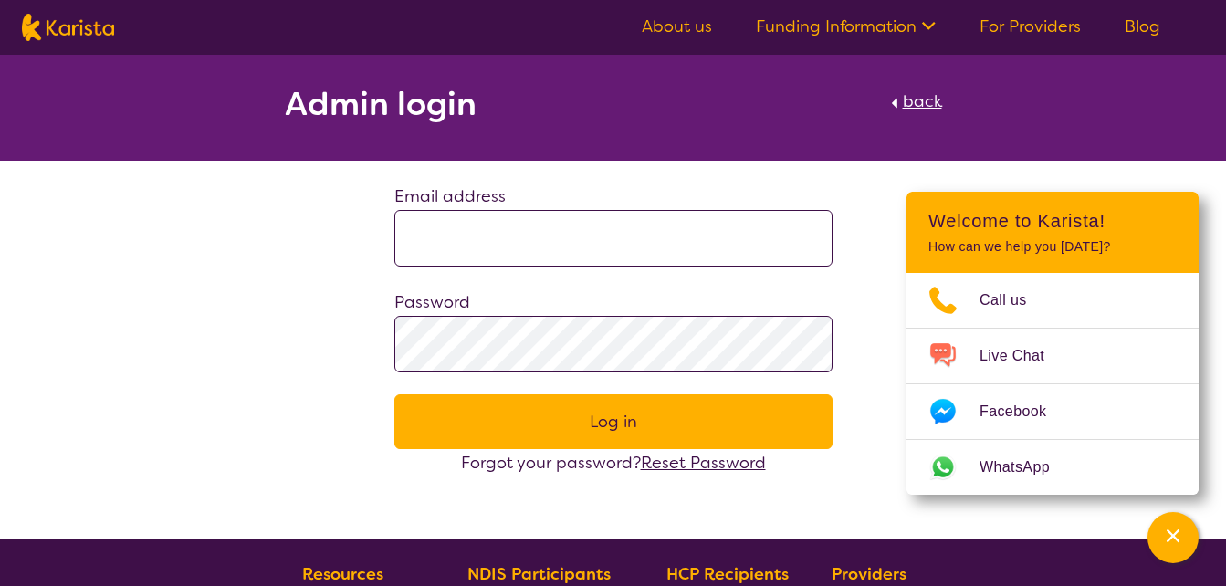
click at [561, 241] on input at bounding box center [613, 238] width 438 height 57
type input "**********"
click at [701, 464] on span "Reset Password" at bounding box center [703, 463] width 125 height 22
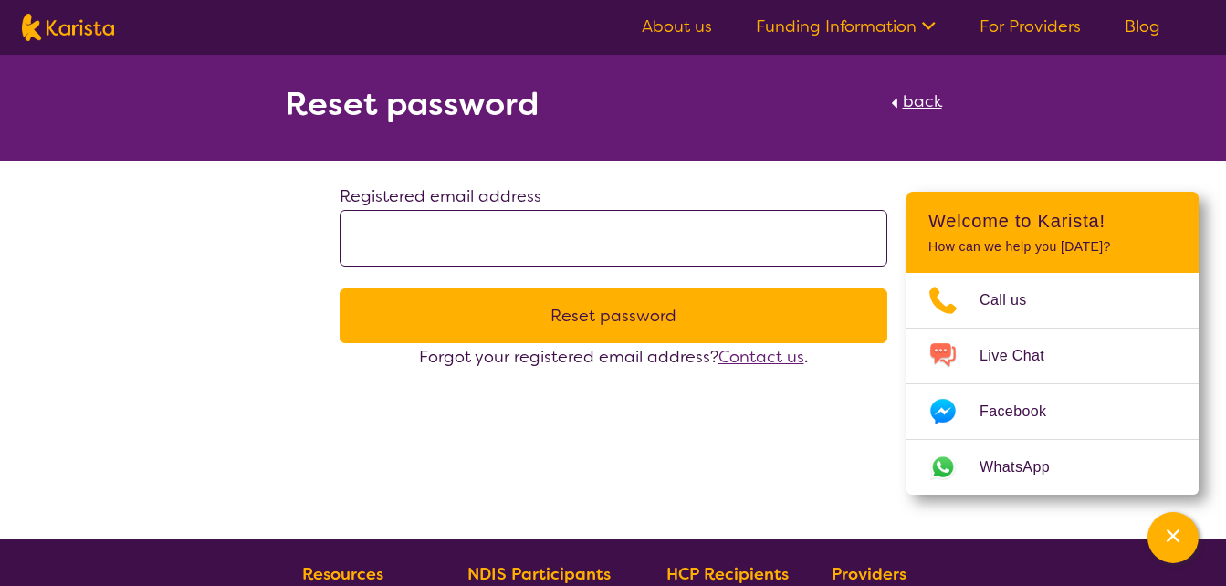
click at [534, 238] on input at bounding box center [613, 238] width 548 height 57
type input "**********"
click at [596, 309] on button "Reset password" at bounding box center [613, 315] width 548 height 55
